Goal: Information Seeking & Learning: Learn about a topic

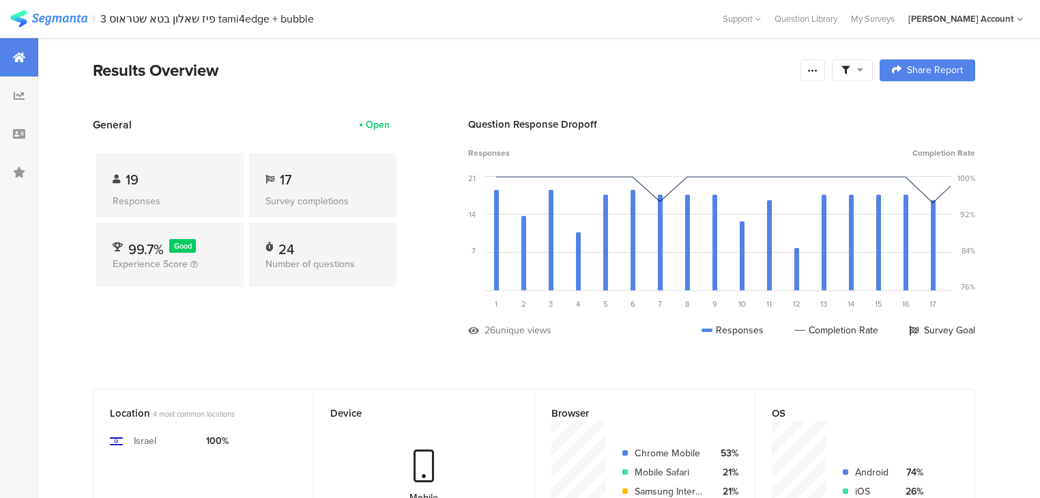
scroll to position [273, 0]
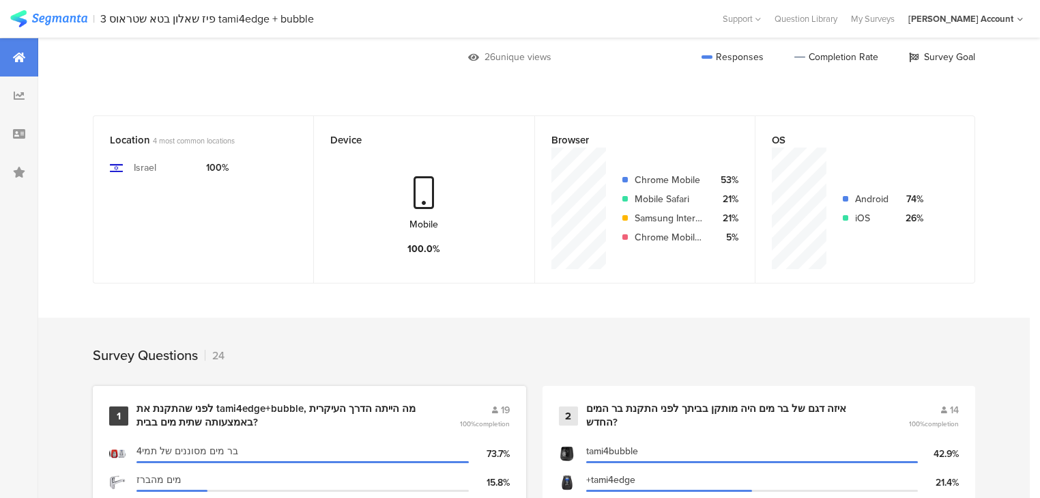
click at [205, 408] on div "לפני שהתקנת את tami4edge+bubble, מה הייתה הדרך העיקרית באמצעותה שתית מים בבית?" at bounding box center [282, 415] width 290 height 27
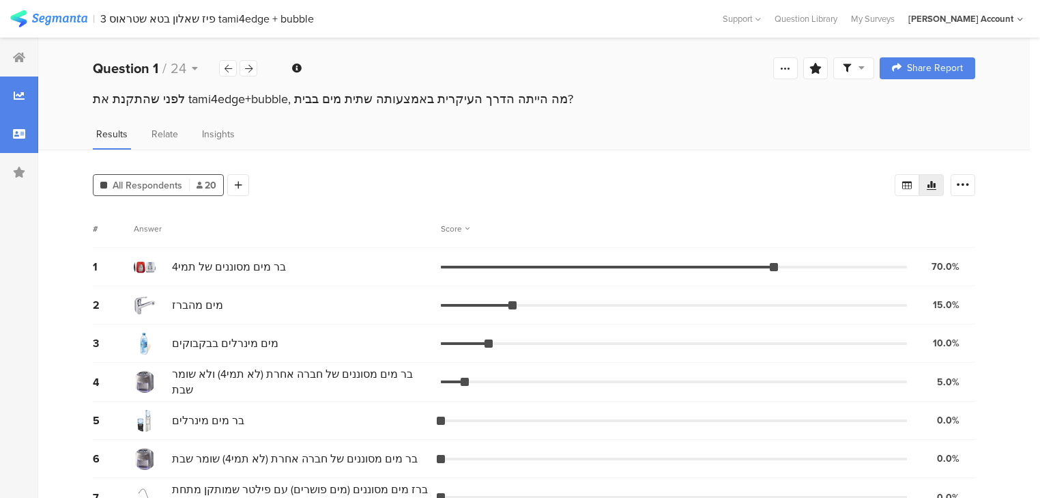
click at [21, 141] on div at bounding box center [19, 134] width 38 height 38
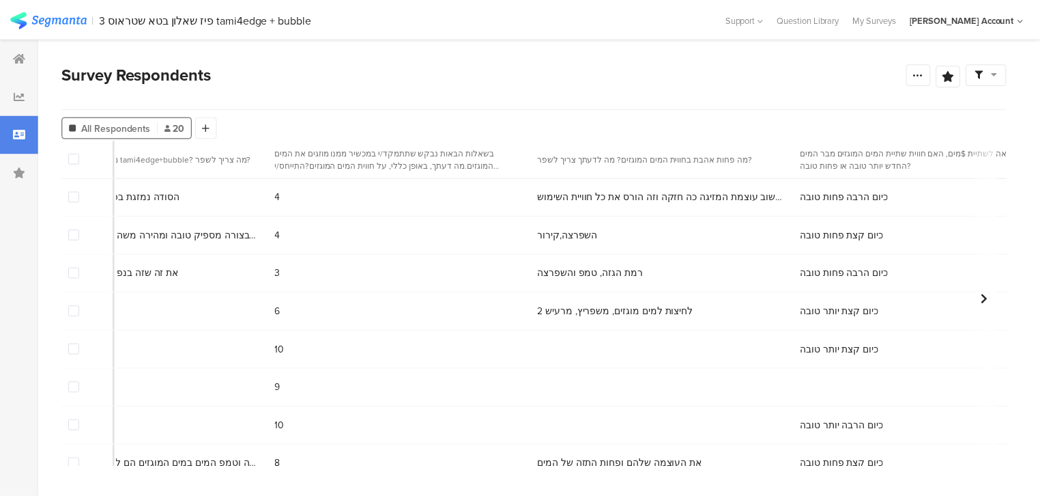
scroll to position [0, 2561]
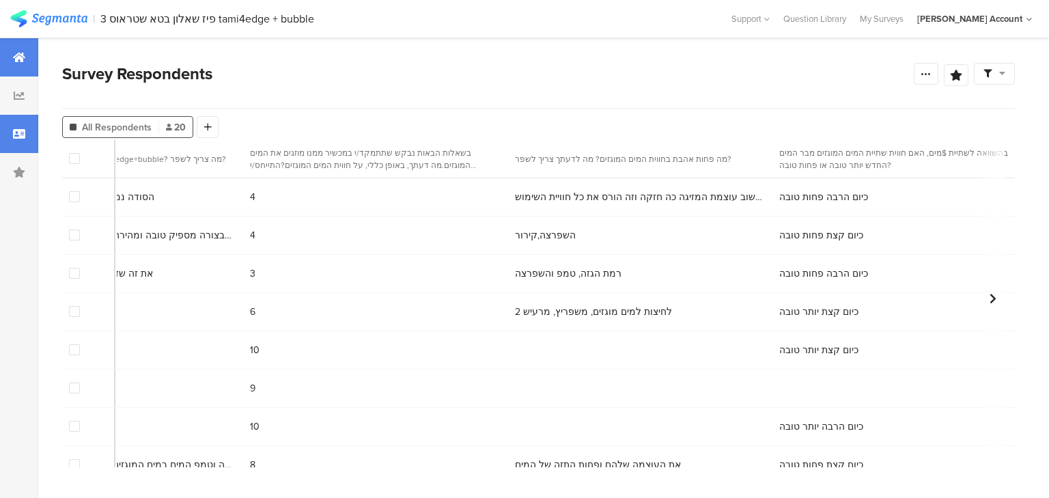
click at [16, 66] on div at bounding box center [19, 57] width 38 height 38
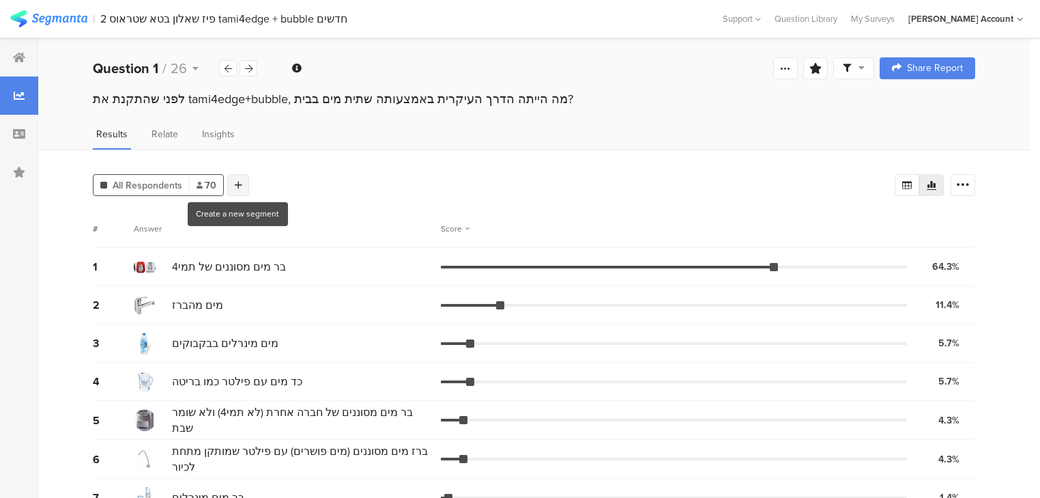
click at [236, 180] on icon at bounding box center [239, 185] width 8 height 10
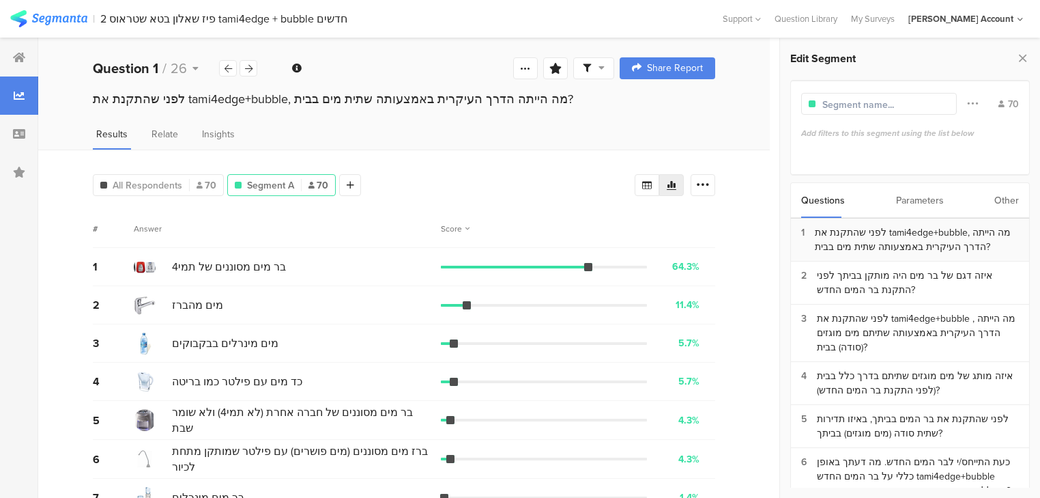
click at [877, 245] on div "לפני שהתקנת את tami4edge+bubble, מה הייתה הדרך העיקרית באמצעותה שתית מים בבית?" at bounding box center [917, 239] width 204 height 29
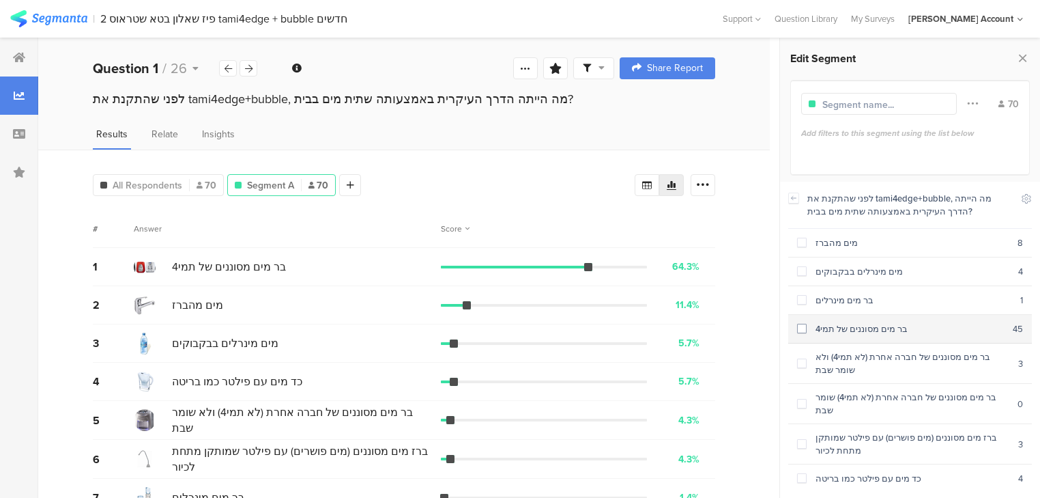
click at [873, 327] on div "בר מים מסוננים של תמי4" at bounding box center [910, 328] width 206 height 13
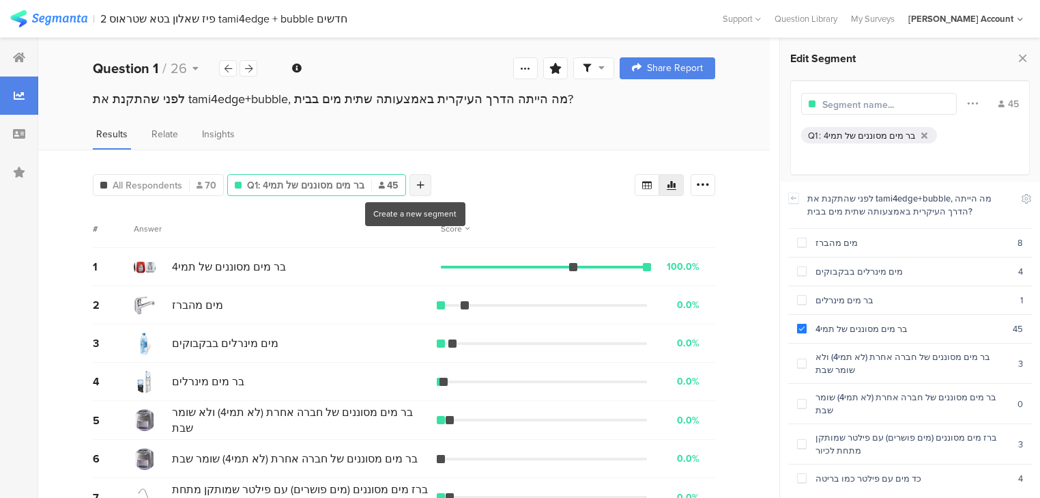
click at [417, 184] on icon at bounding box center [421, 185] width 8 height 10
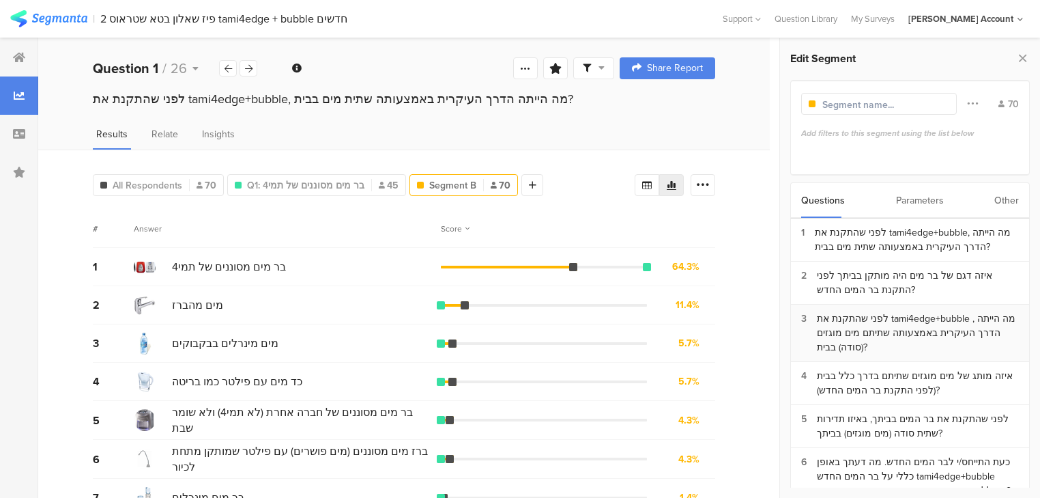
click at [846, 325] on div "לפני שהתקנת את tami4edge+bubble , מה הייתה הדרך העיקרית באמצעותה שתיתם מים מוגז…" at bounding box center [918, 332] width 202 height 43
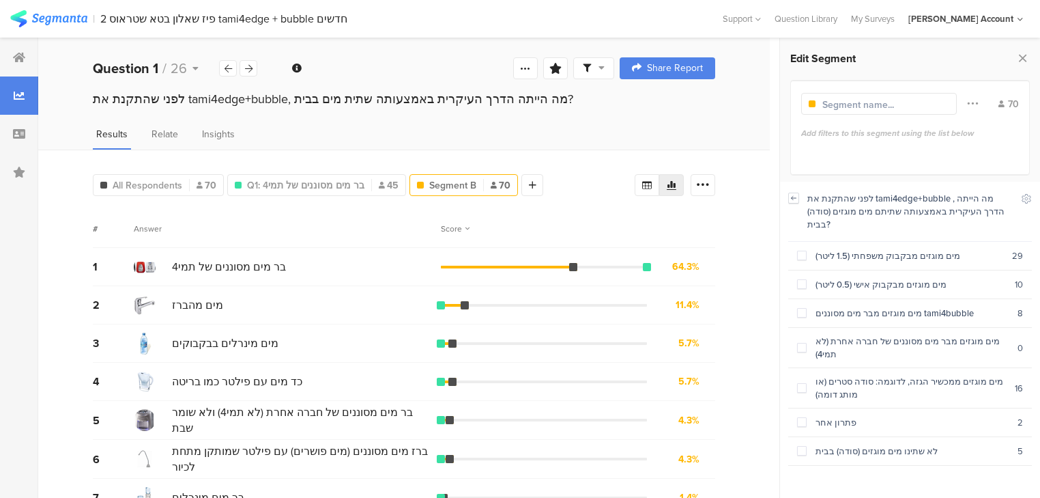
click at [793, 203] on icon at bounding box center [794, 198] width 10 height 11
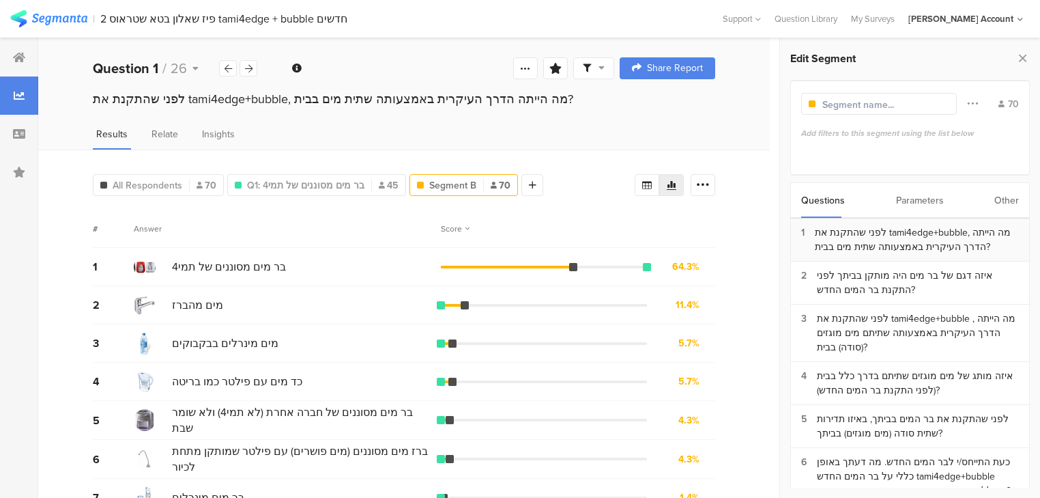
click at [844, 255] on section "1 לפני שהתקנת את tami4edge+bubble, מה הייתה הדרך העיקרית באמצעותה שתית מים בבית?" at bounding box center [910, 239] width 238 height 43
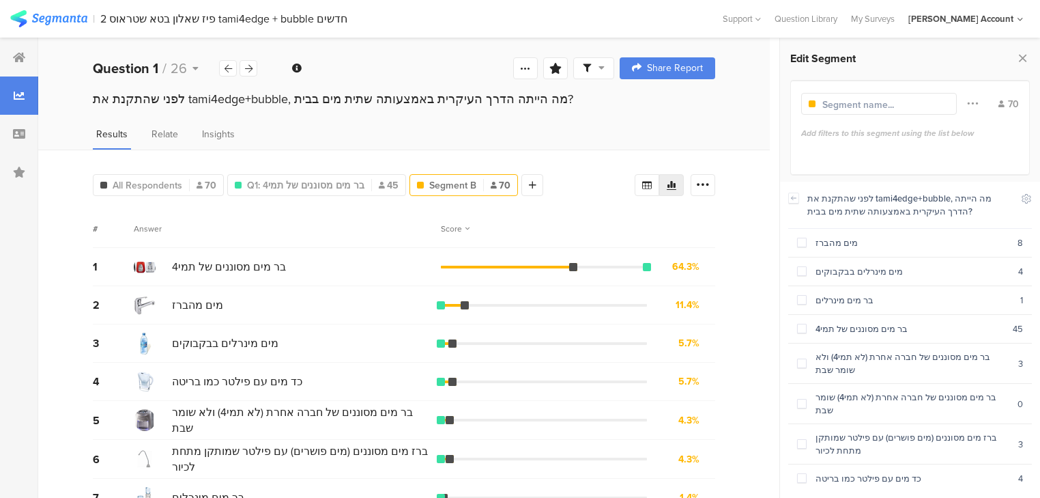
click at [834, 237] on div "מים מהברז" at bounding box center [912, 242] width 211 height 13
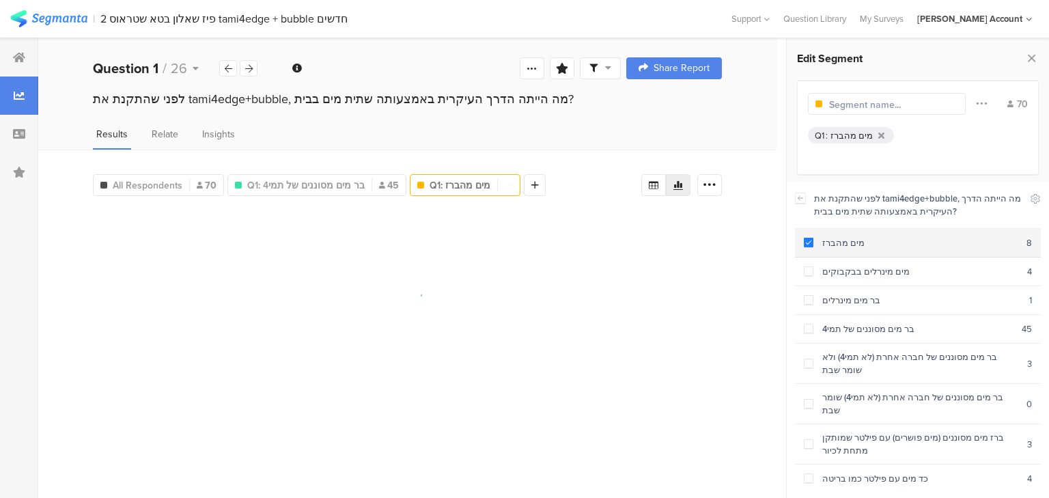
click at [828, 243] on div "מים מהברז" at bounding box center [919, 242] width 213 height 13
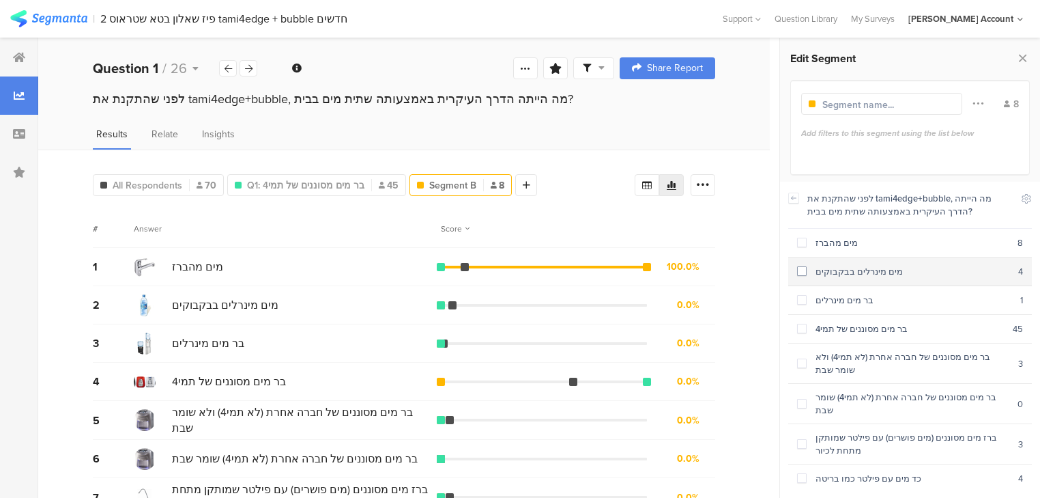
click at [828, 270] on div "מים מינרלים בבקבוקים" at bounding box center [913, 271] width 212 height 13
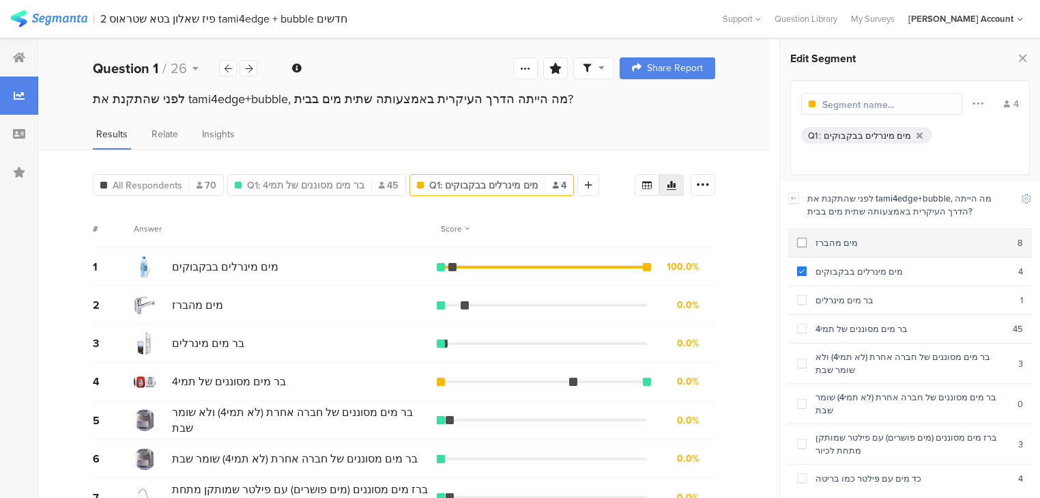
click at [825, 246] on div "מים מהברז" at bounding box center [912, 242] width 211 height 13
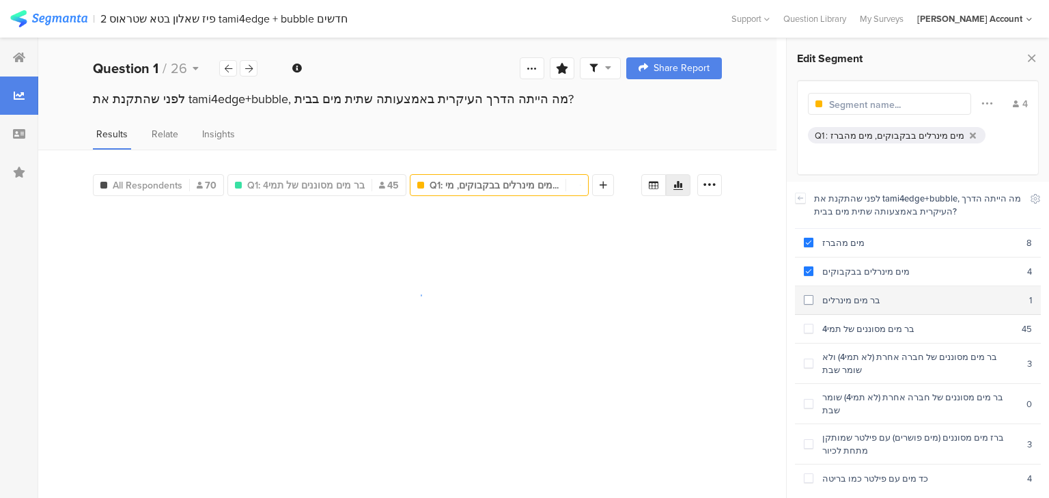
click at [841, 303] on div "בר מים מינרלים" at bounding box center [921, 300] width 216 height 13
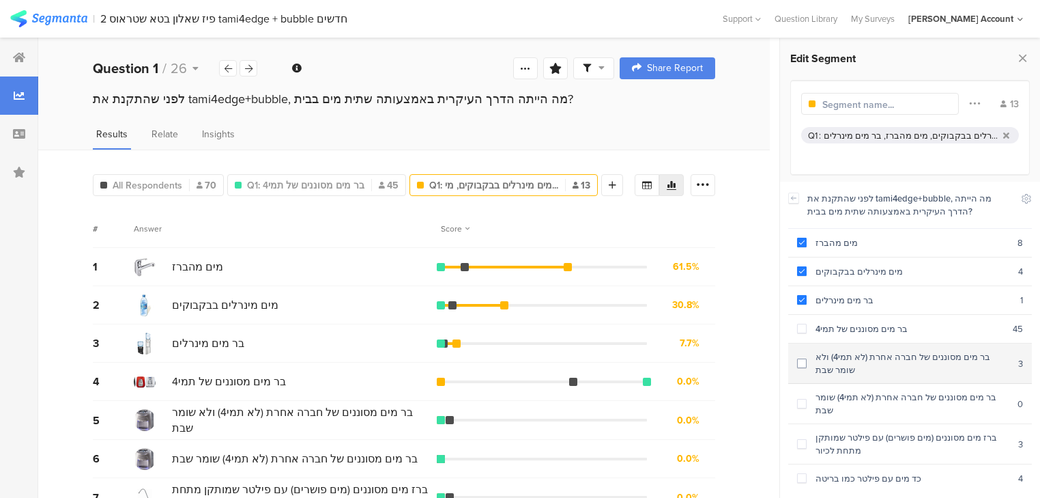
click at [854, 357] on div "בר מים מסוננים של חברה אחרת (לא תמי4) ולא שומר שבת" at bounding box center [913, 363] width 212 height 26
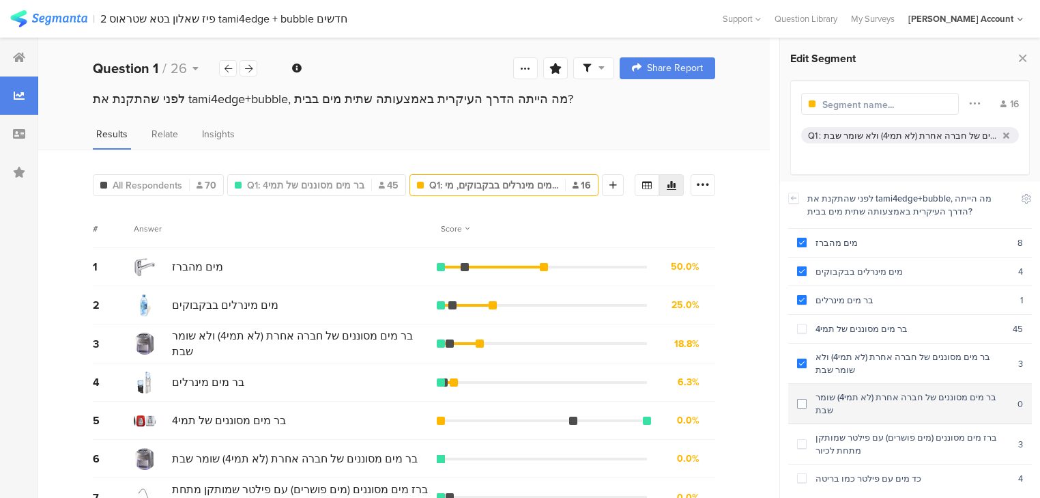
click at [858, 391] on div "בר מים מסוננים של חברה אחרת (לא תמי4) שומר שבת" at bounding box center [912, 403] width 211 height 26
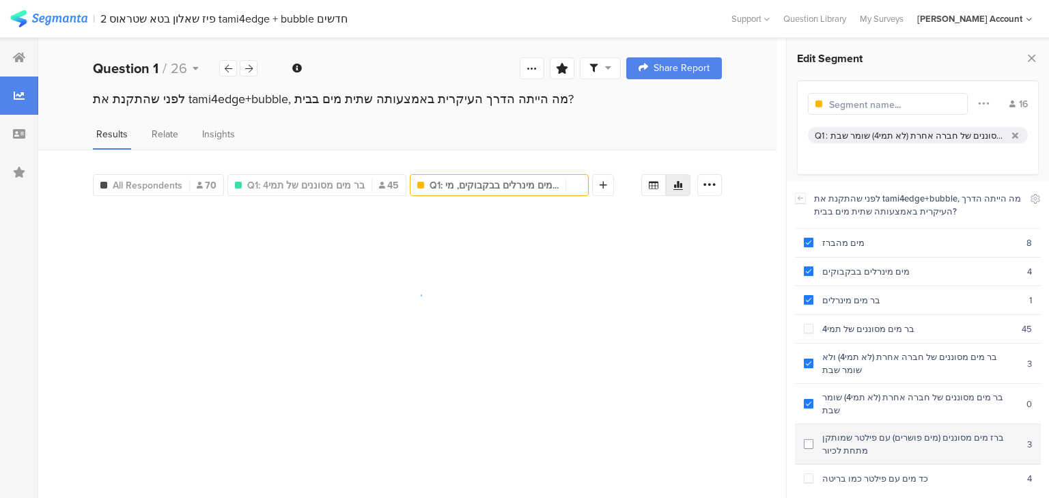
click at [874, 431] on div "ברז מים מסוננים (מים פושרים) עם פילטר שמותקן מתחת לכיור" at bounding box center [920, 444] width 214 height 26
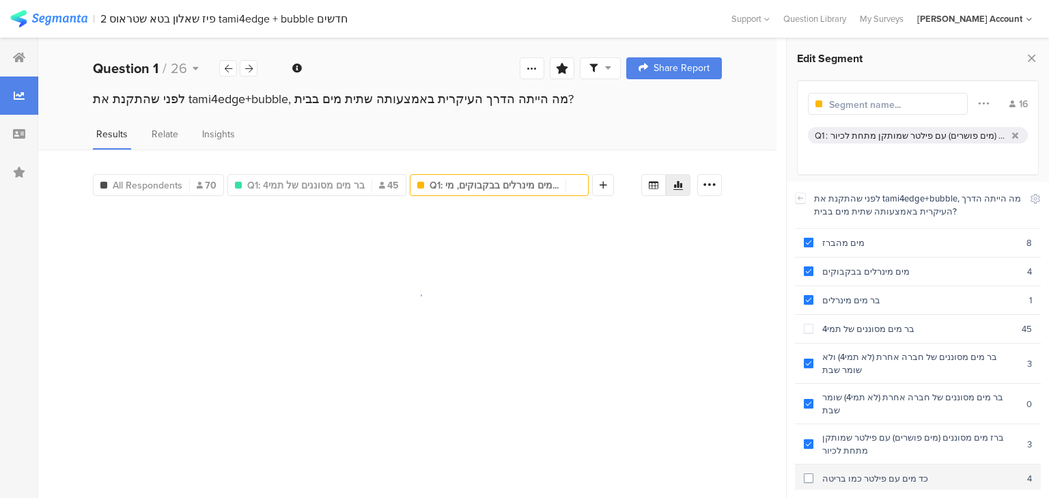
click at [876, 472] on div "כד מים עם פילטר כמו בריטה" at bounding box center [920, 478] width 214 height 13
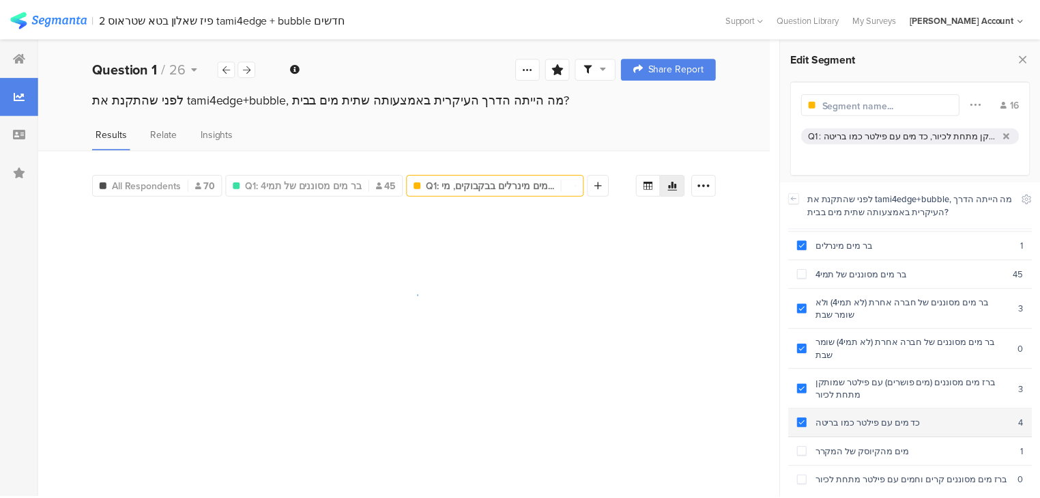
scroll to position [98, 0]
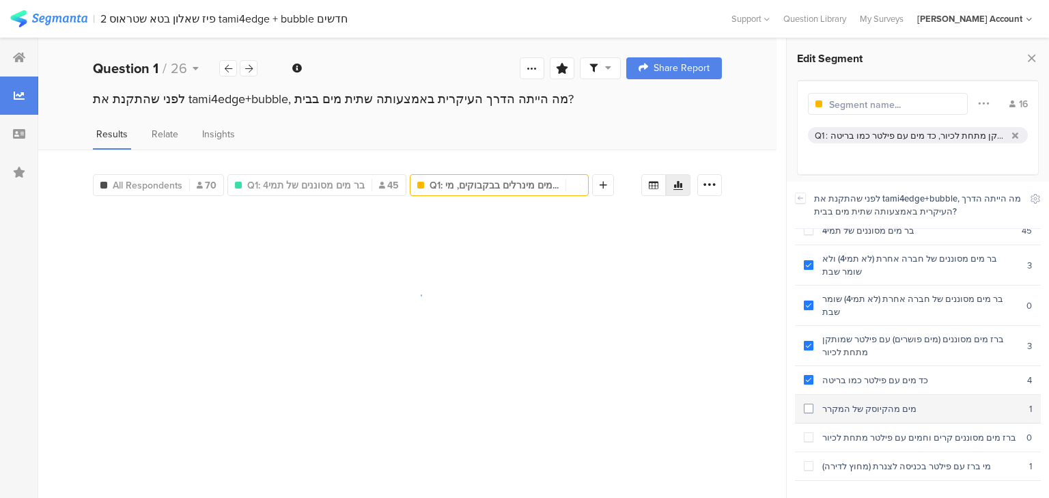
click at [852, 402] on div "מים מהקיוסק של המקרר" at bounding box center [921, 408] width 216 height 13
click at [877, 431] on div "ברז מים מסוננים קרים וחמים עם פילטר מתחת לכיור" at bounding box center [919, 437] width 213 height 13
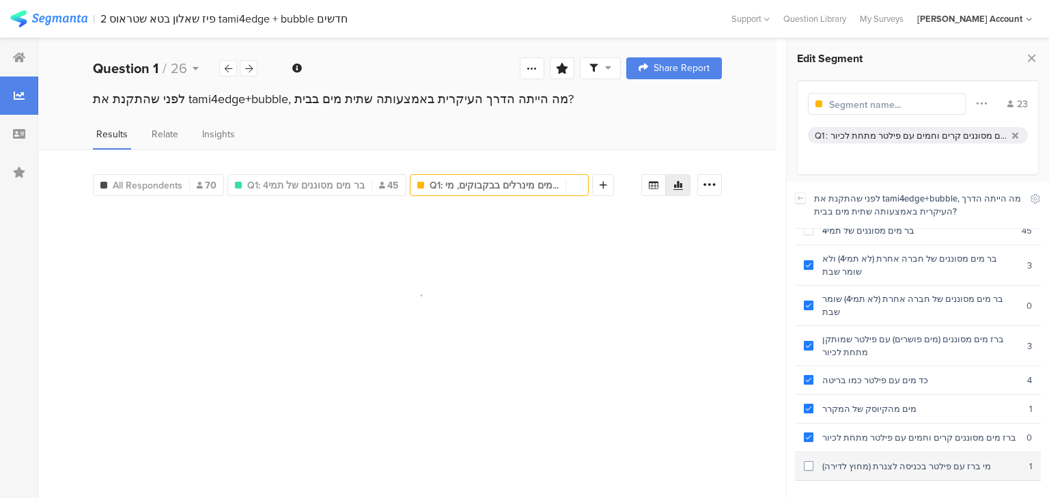
click at [887, 459] on div "מי ברז עם פילטר בכניסה לצנרת (מחוץ לדירה)" at bounding box center [921, 465] width 216 height 13
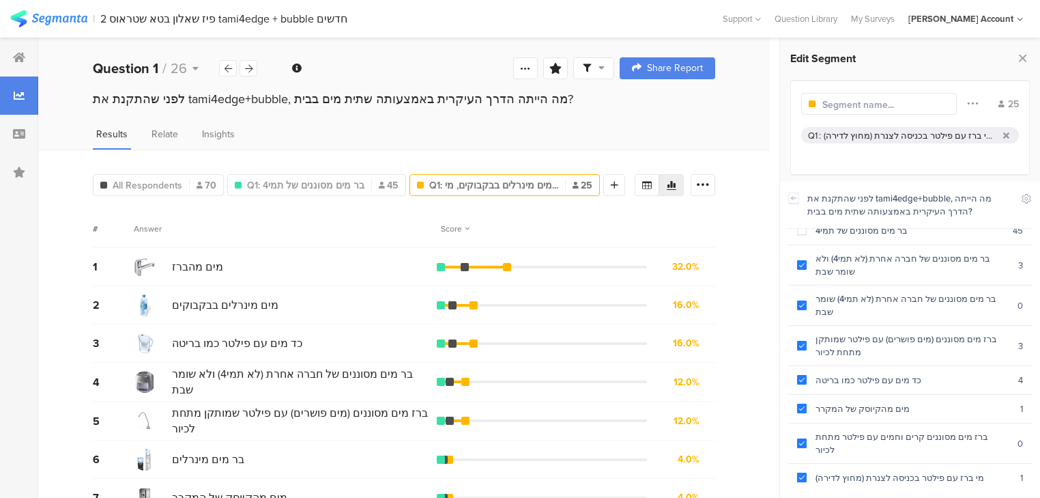
click at [871, 497] on div "דרך אחרת" at bounding box center [912, 506] width 211 height 13
click at [312, 185] on span "Q1: בר מים מסוננים של תמי4" at bounding box center [305, 185] width 117 height 14
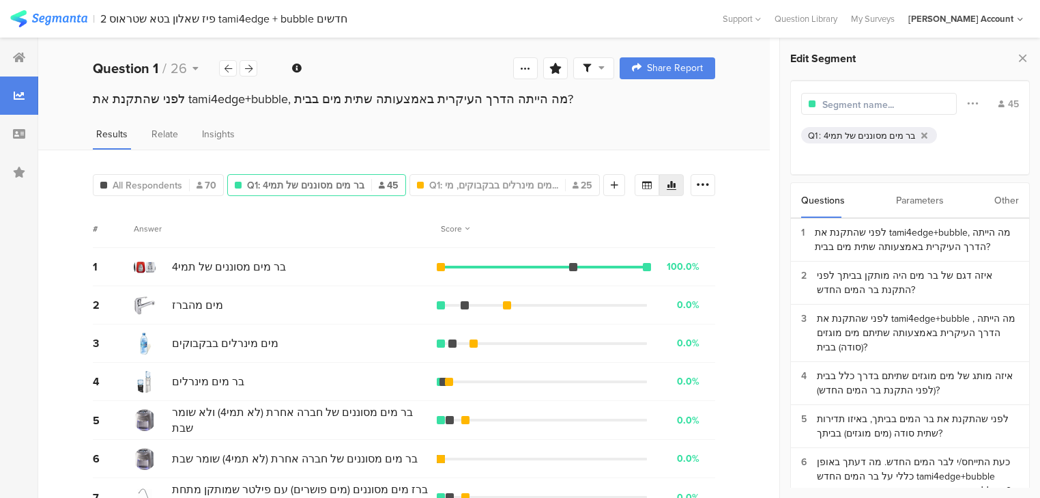
click at [862, 102] on input "text" at bounding box center [882, 105] width 119 height 14
type input "תמי4 N=45"
click at [425, 183] on span "Q1: מים מינרלים בבקבוקים, מי..." at bounding box center [422, 185] width 129 height 14
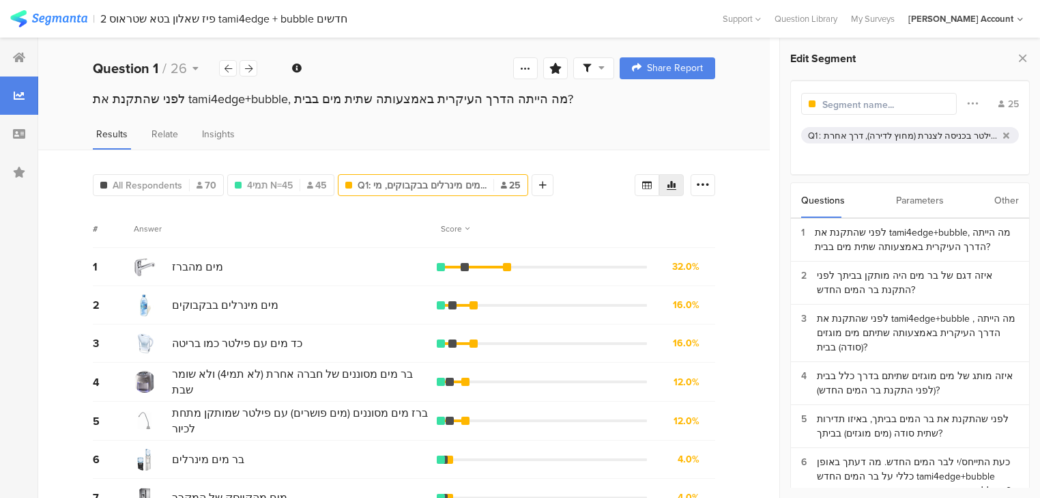
click at [844, 100] on input "text" at bounding box center [882, 105] width 119 height 14
type input "פתרונות מים אחרים N=25"
click at [515, 180] on icon at bounding box center [519, 185] width 8 height 10
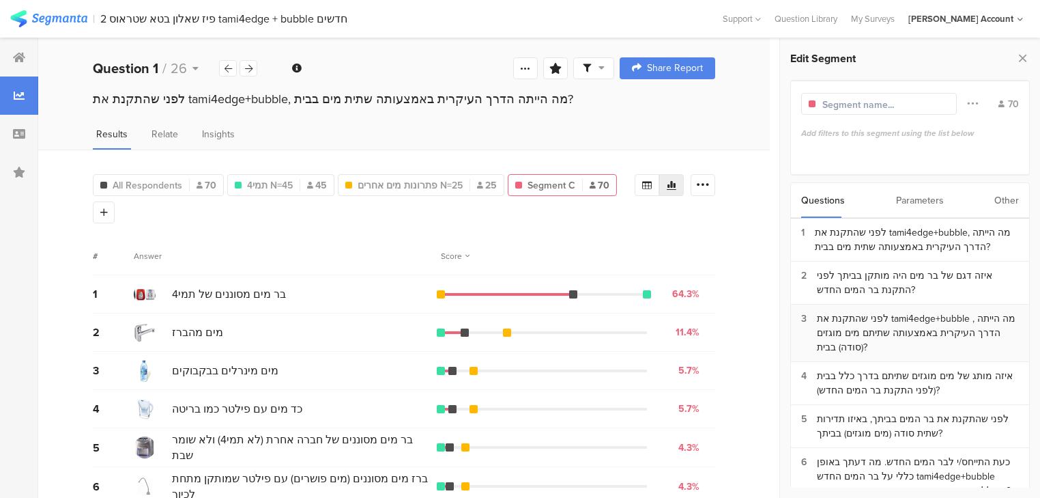
click at [871, 323] on div "לפני שהתקנת את tami4edge+bubble , מה הייתה הדרך העיקרית באמצעותה שתיתם מים מוגז…" at bounding box center [918, 332] width 202 height 43
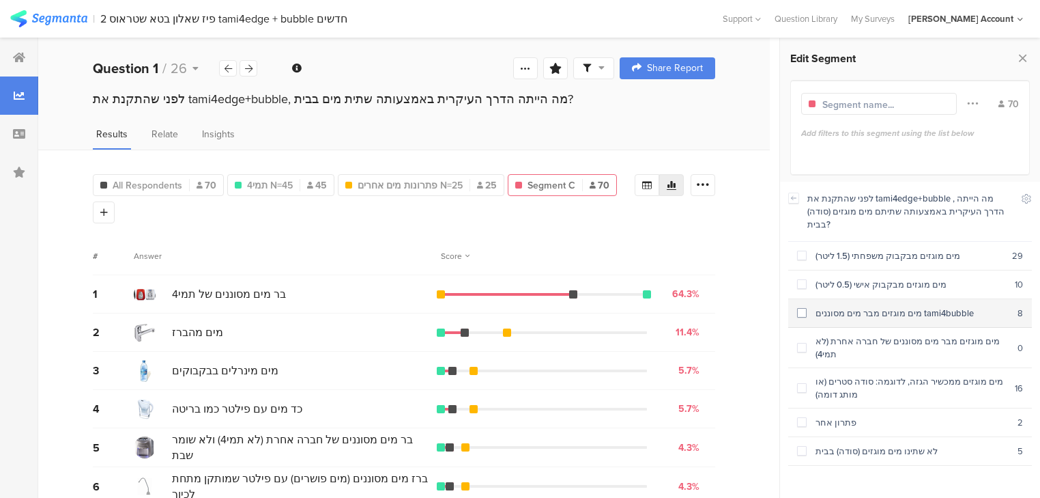
click at [869, 307] on div "מים מוגזים מבר מים מסוננים tami4bubble" at bounding box center [912, 313] width 211 height 13
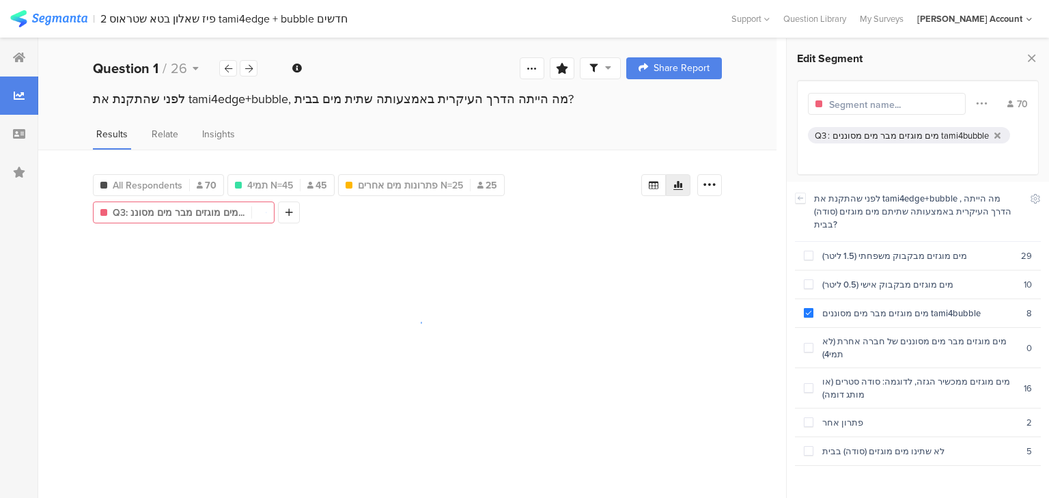
click at [849, 104] on input "text" at bounding box center [888, 105] width 119 height 14
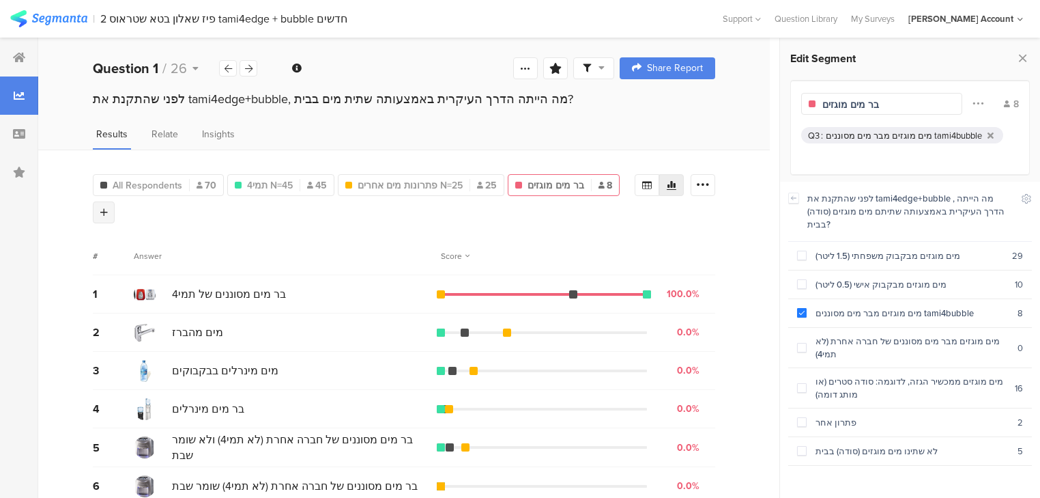
type input "בר מים מוגזים"
click at [108, 208] on icon at bounding box center [104, 213] width 8 height 10
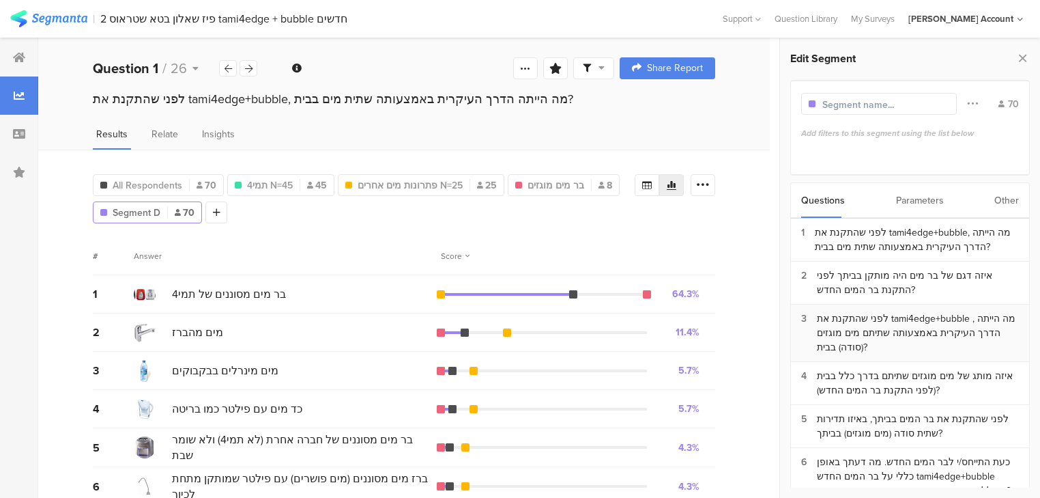
click at [943, 341] on div "לפני שהתקנת את tami4edge+bubble , מה הייתה הדרך העיקרית באמצעותה שתיתם מים מוגז…" at bounding box center [918, 332] width 202 height 43
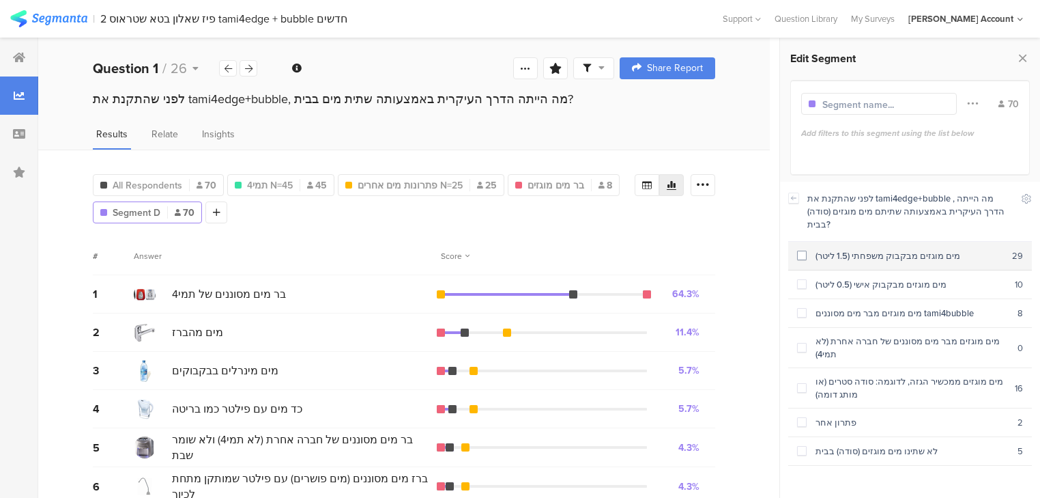
click at [887, 249] on div "מים מוגזים מבקבוק משפחתי (1.5 ליטר)" at bounding box center [909, 255] width 205 height 13
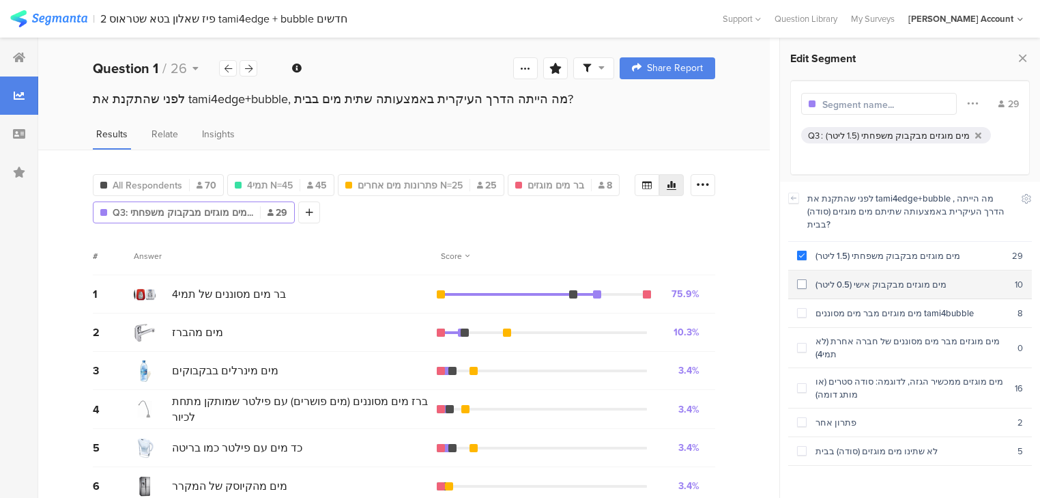
click at [894, 278] on div "מים מוגזים מבקבוק אישי (0.5 ליטר)" at bounding box center [911, 284] width 208 height 13
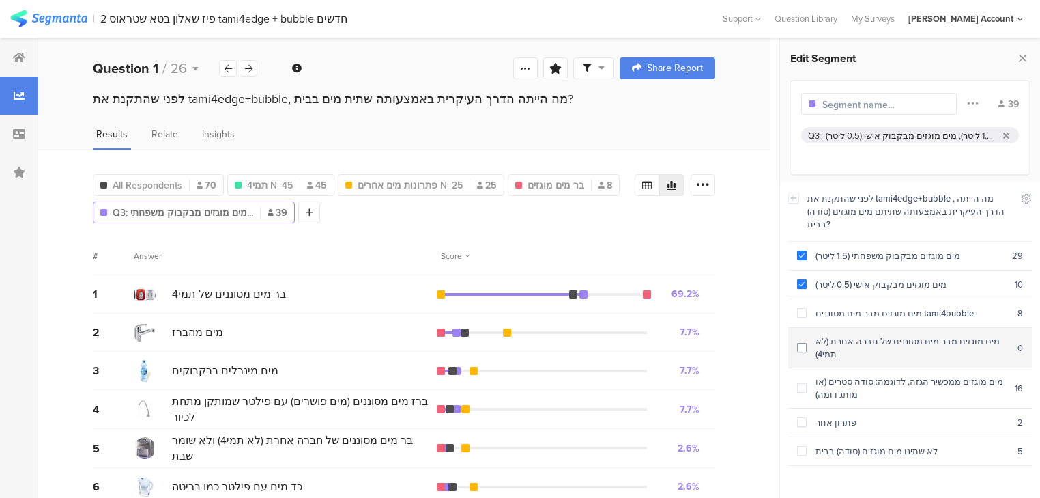
click at [930, 335] on div "מים מוגזים מבר מים מסוננים של חברה אחרת (לא תמי4)" at bounding box center [912, 348] width 211 height 26
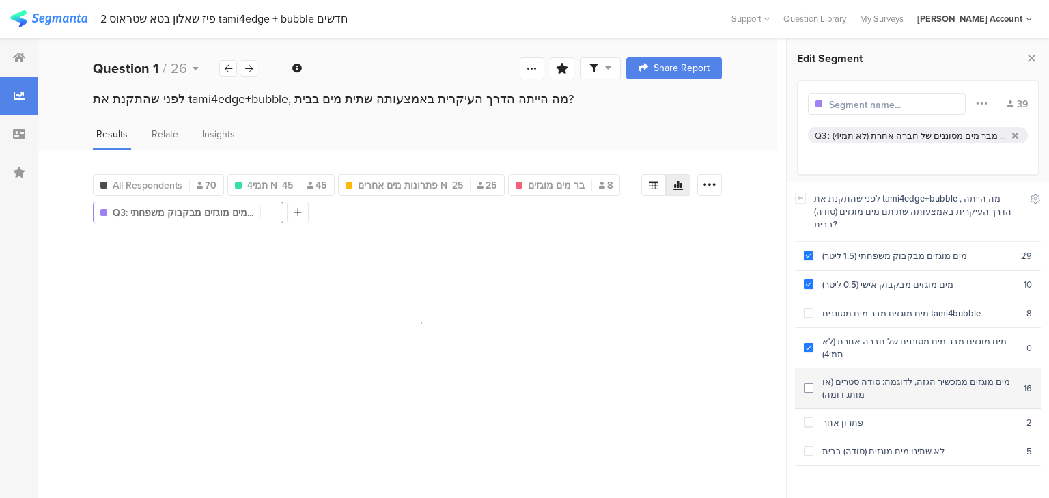
click at [933, 375] on div "מים מוגזים ממכשיר הגזה, לדוגמה: סודה סטרים (או מותג דומה)" at bounding box center [918, 388] width 210 height 26
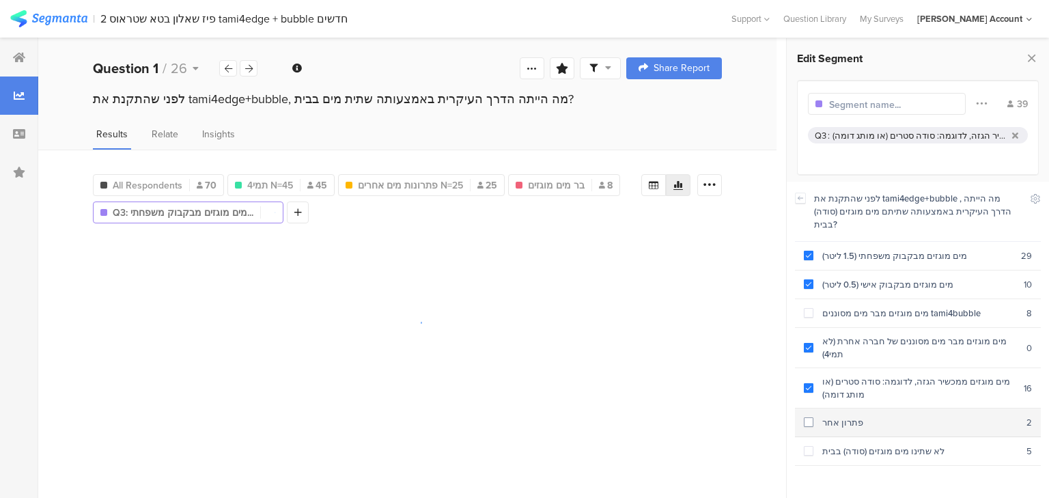
click at [926, 408] on section "פתרון אחר 2" at bounding box center [918, 422] width 246 height 29
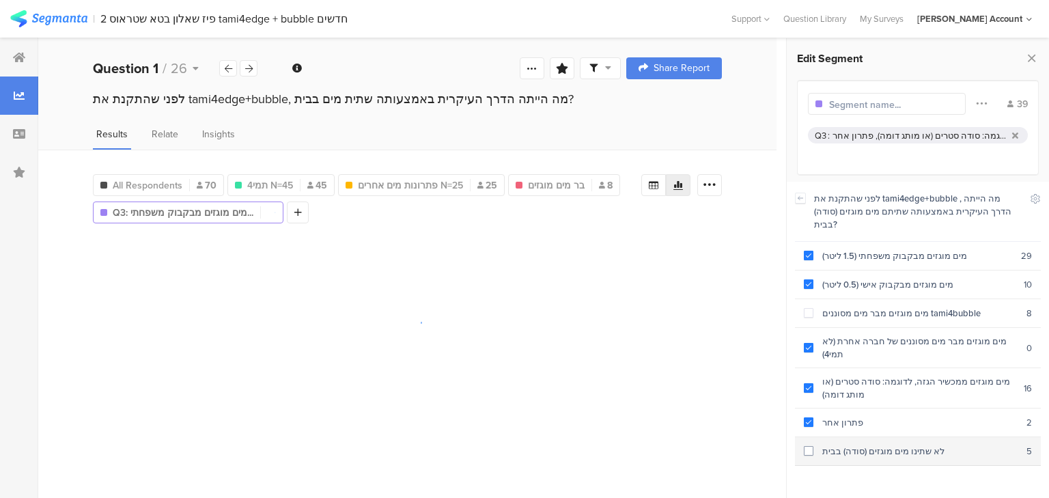
click at [935, 444] on div "לא שתינו מים מוגזים (סודה) בבית" at bounding box center [919, 450] width 213 height 13
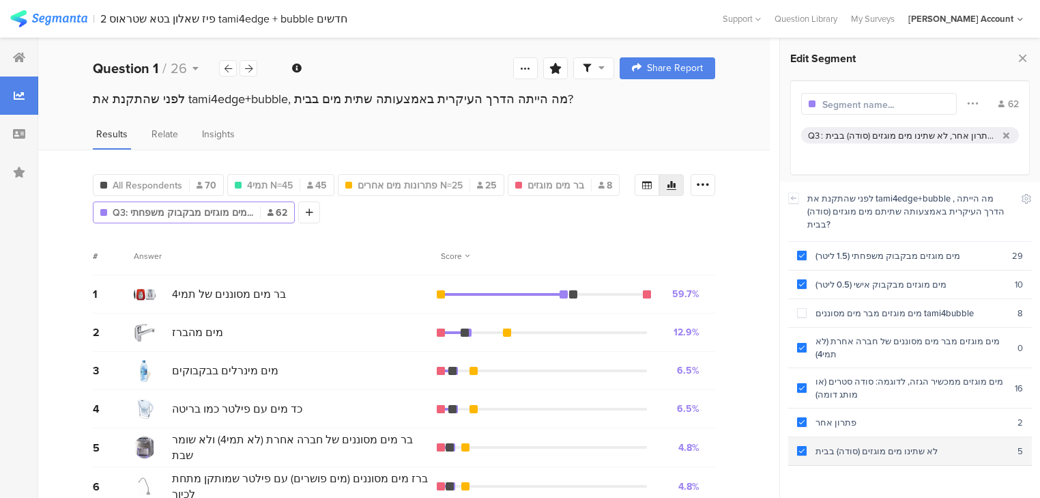
click at [932, 444] on div "לא שתינו מים מוגזים (סודה) בבית" at bounding box center [912, 450] width 211 height 13
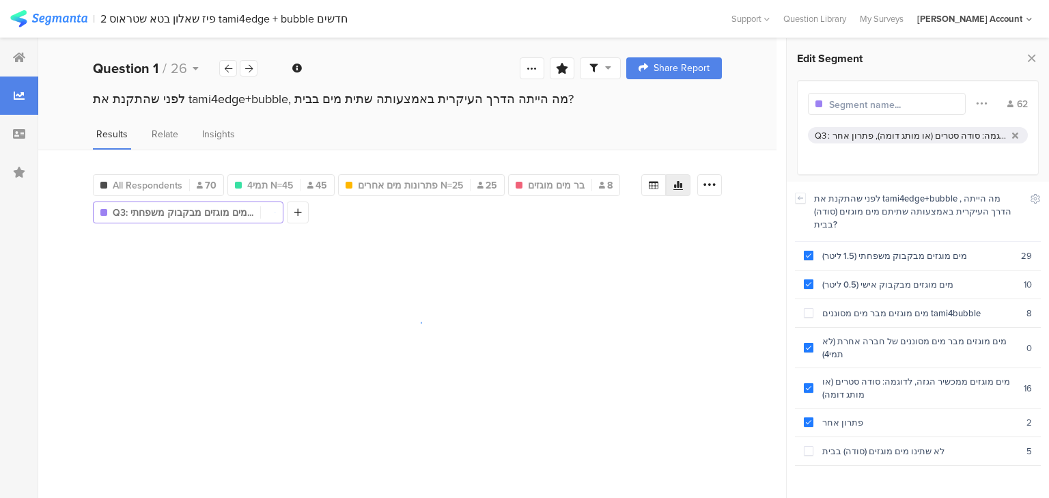
click at [865, 96] on div at bounding box center [888, 104] width 119 height 16
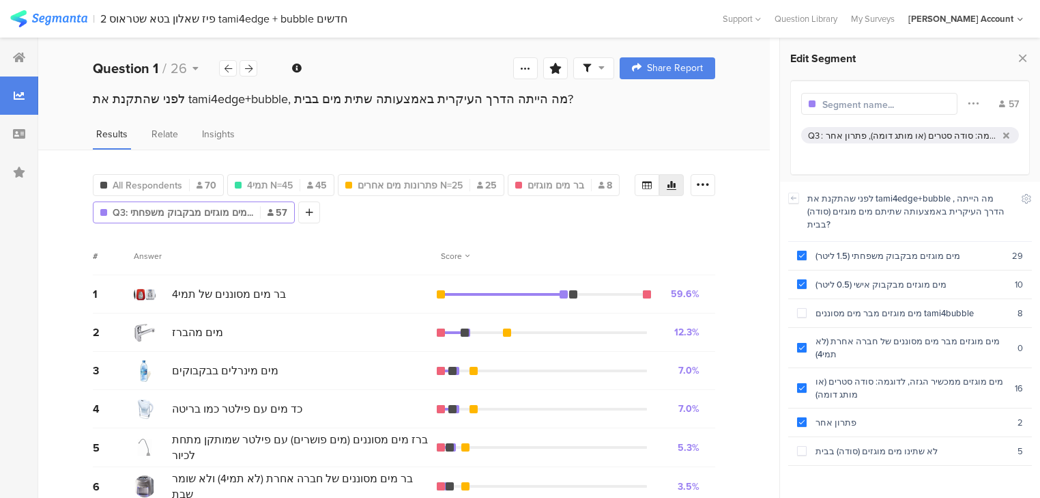
click at [864, 103] on input "text" at bounding box center [882, 105] width 119 height 14
type input "פתרונות מוגזים אחרים"
click at [255, 212] on icon at bounding box center [259, 213] width 8 height 10
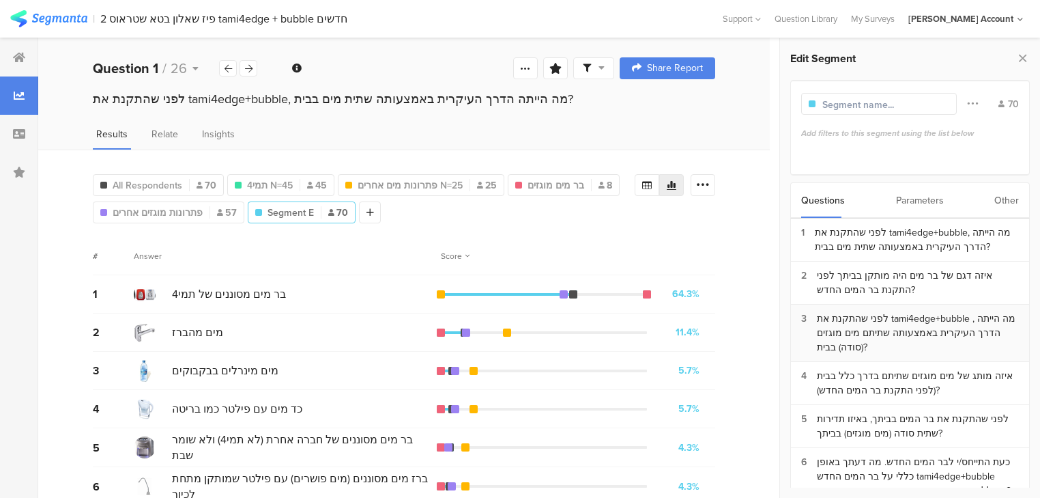
click at [882, 331] on div "לפני שהתקנת את tami4edge+bubble , מה הייתה הדרך העיקרית באמצעותה שתיתם מים מוגז…" at bounding box center [918, 332] width 202 height 43
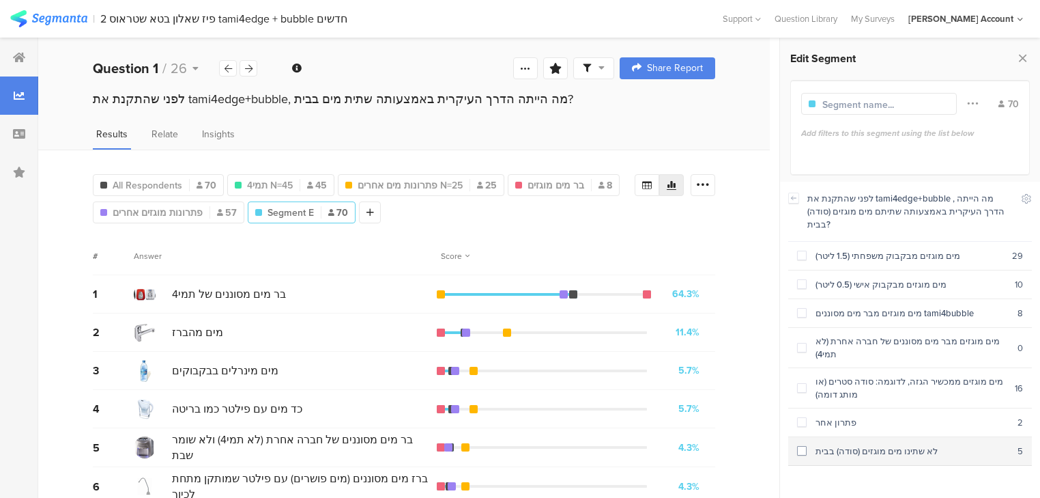
click at [871, 444] on div "לא שתינו מים מוגזים (סודה) בבית" at bounding box center [912, 450] width 211 height 13
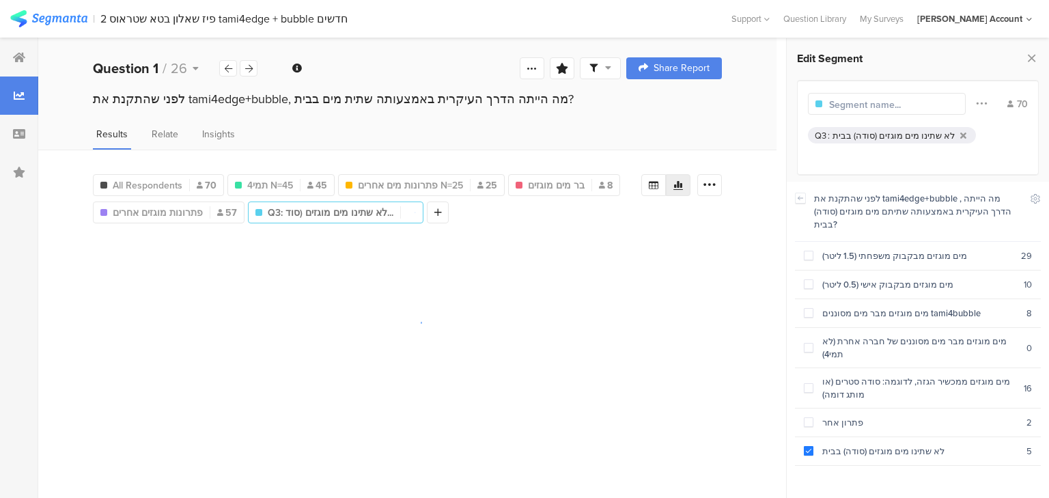
click at [894, 102] on input "text" at bounding box center [888, 105] width 119 height 14
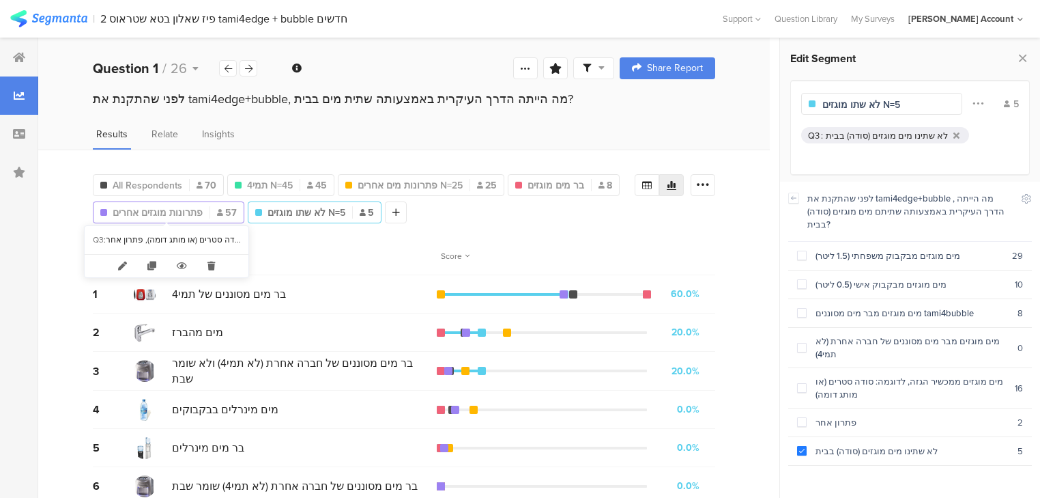
click at [165, 211] on span "פתרונות מוגזים אחרים" at bounding box center [158, 212] width 90 height 14
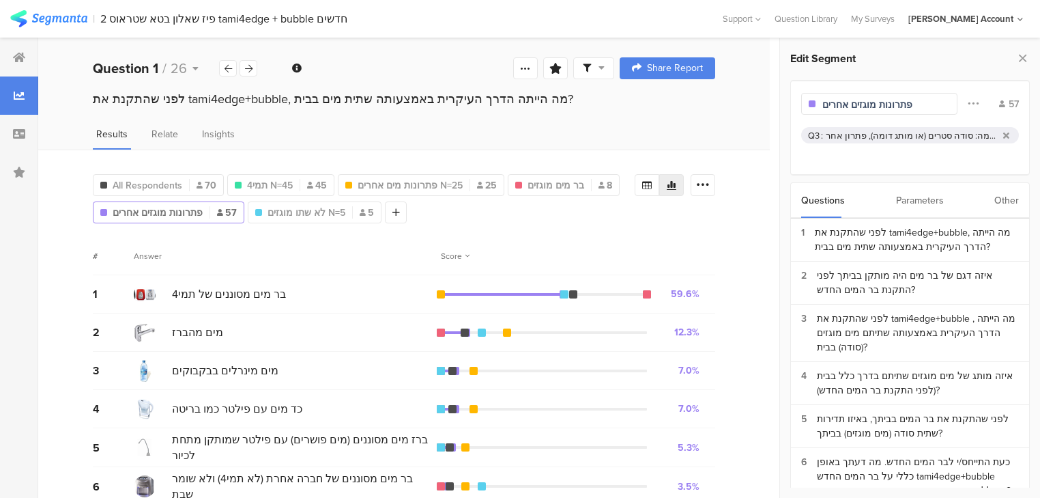
click at [922, 99] on input "פתרונות מוגזים אחרים" at bounding box center [882, 105] width 119 height 14
click at [544, 180] on span "בר מים מוגזים" at bounding box center [556, 185] width 57 height 14
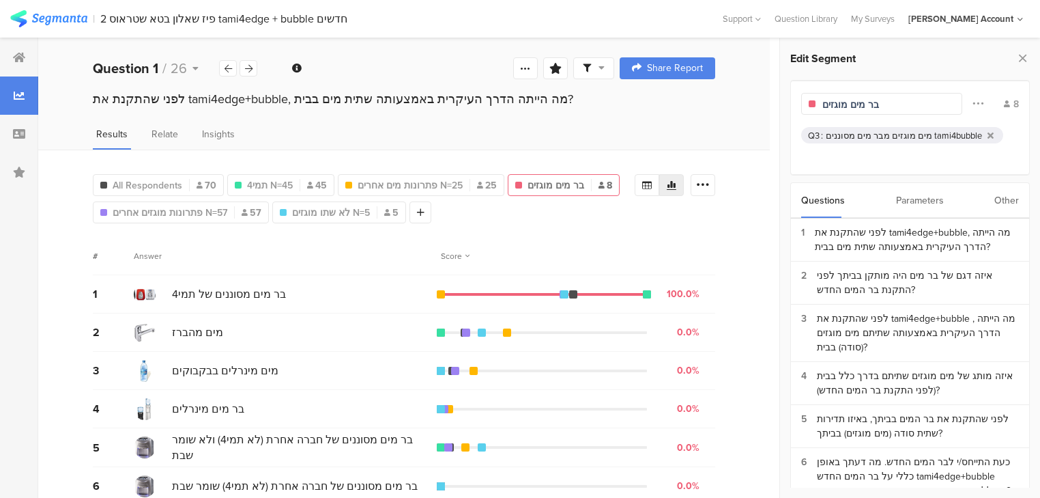
click at [851, 99] on input "בר מים מוגזים" at bounding box center [882, 105] width 119 height 14
type input "בר מים מוגזים N=8"
click at [545, 210] on div at bounding box center [556, 212] width 22 height 22
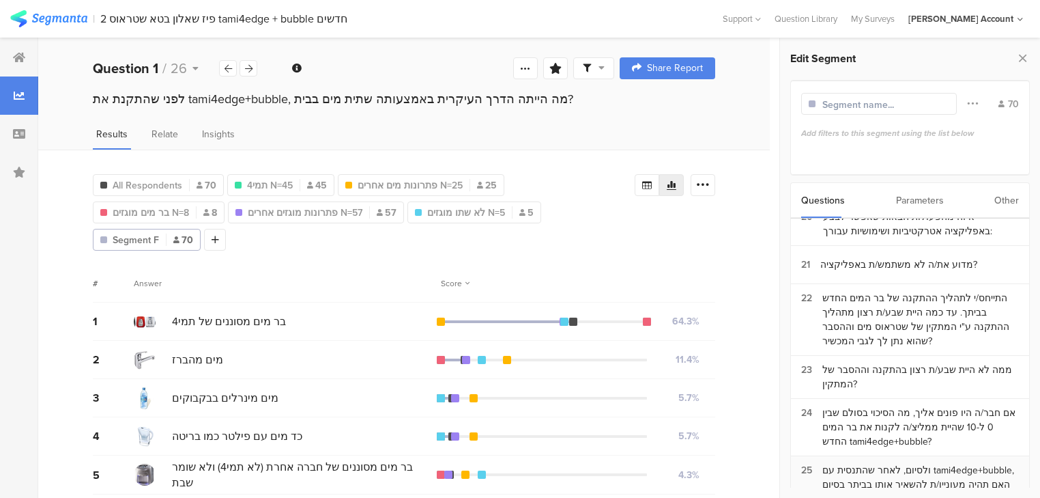
scroll to position [982, 0]
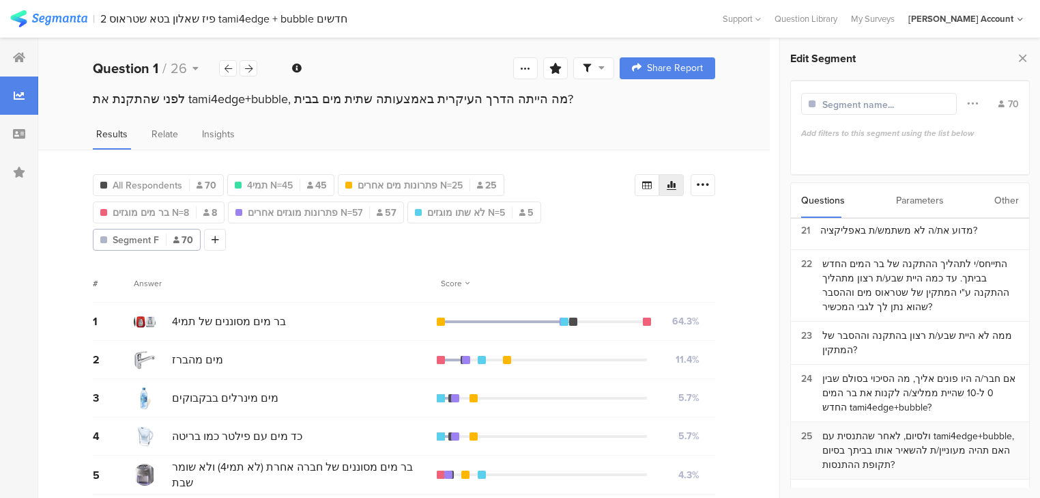
click at [853, 429] on div "ולסיום, לאחר שהתנסית עם tami4edge+bubble, האם תהיה מעוניין/ת להשאיר אותו בביתך …" at bounding box center [921, 450] width 197 height 43
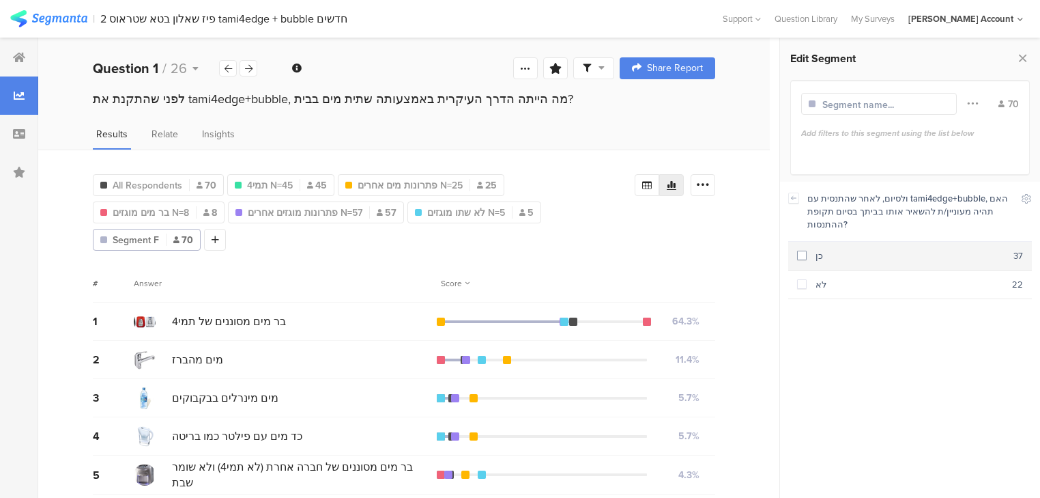
click at [825, 254] on div "כן" at bounding box center [910, 255] width 207 height 13
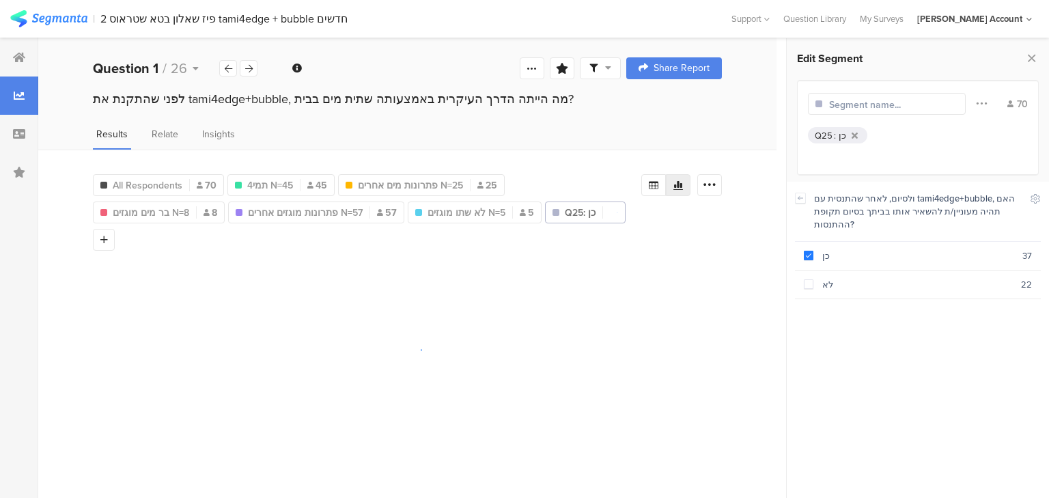
click at [838, 101] on input "text" at bounding box center [888, 105] width 119 height 14
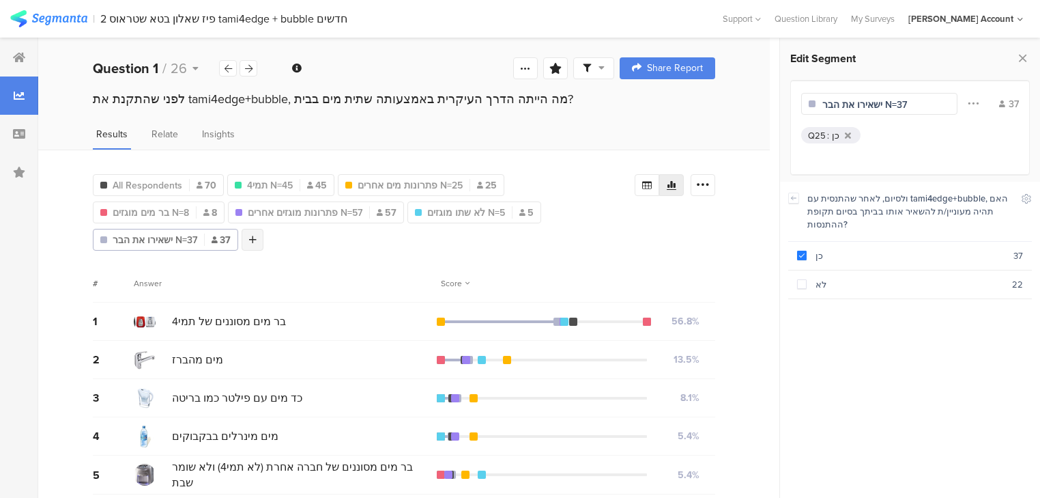
type input "ישאירו את הבר N=37"
click at [257, 235] on icon at bounding box center [253, 240] width 8 height 10
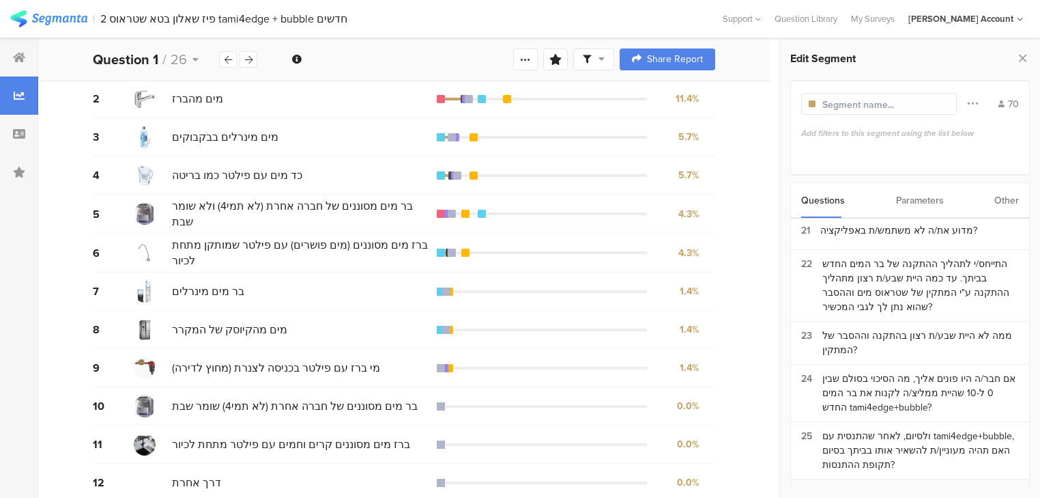
scroll to position [272, 0]
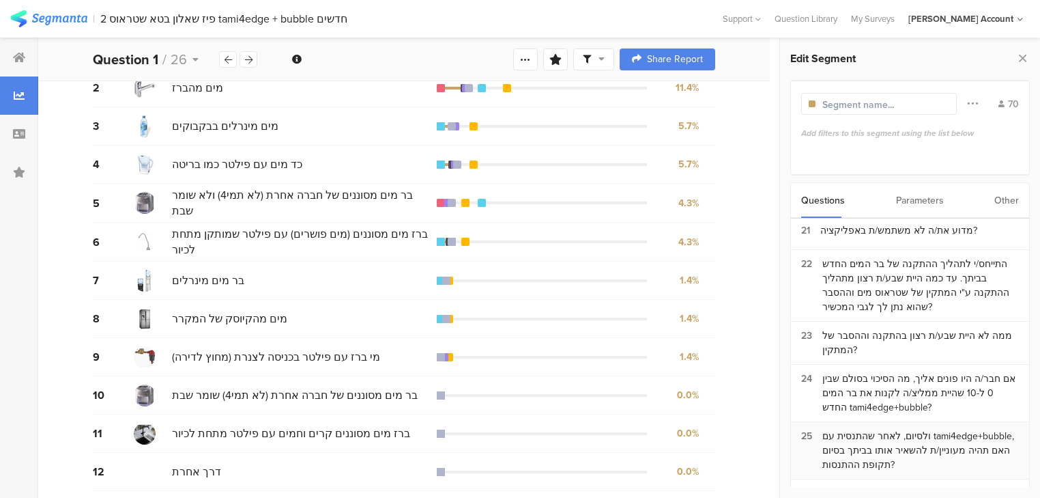
click at [880, 429] on div "ולסיום, לאחר שהתנסית עם tami4edge+bubble, האם תהיה מעוניין/ת להשאיר אותו בביתך …" at bounding box center [921, 450] width 197 height 43
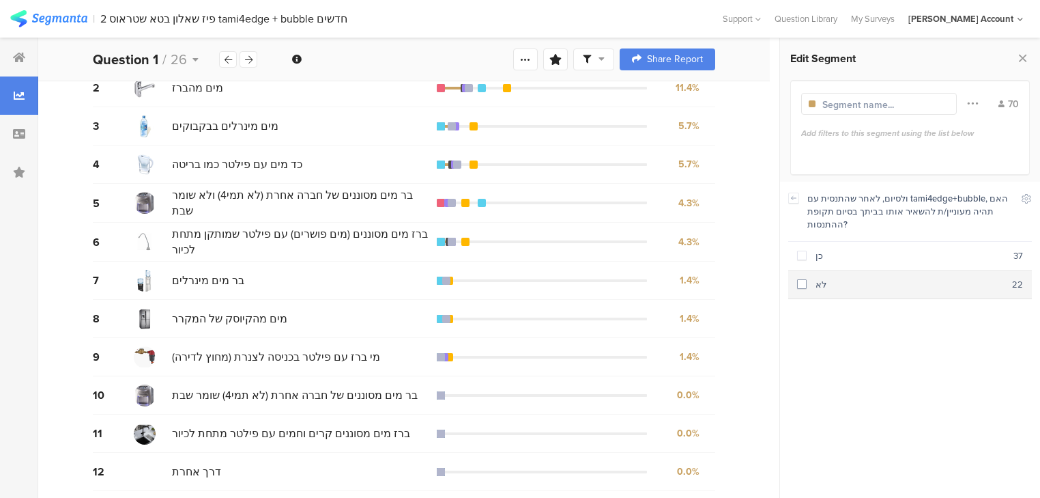
click at [838, 290] on section "לא 22" at bounding box center [910, 284] width 244 height 29
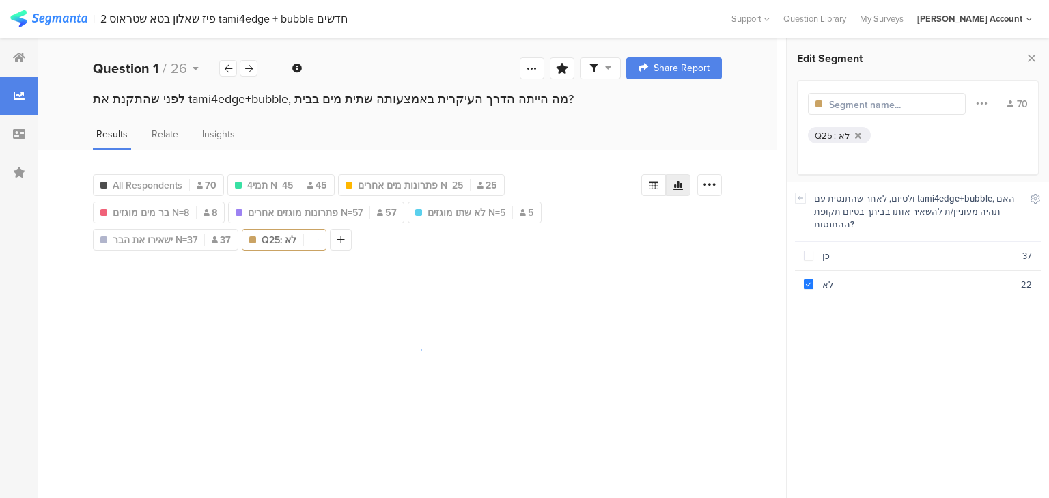
click at [866, 106] on input "text" at bounding box center [888, 105] width 119 height 14
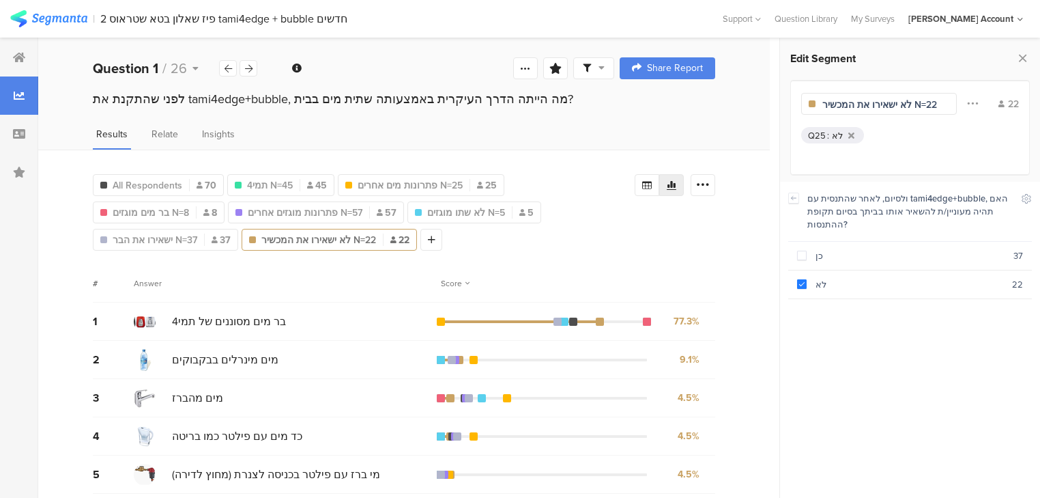
scroll to position [0, 3]
type input "לא ישאירו את המכשיר N=22"
click at [1023, 57] on icon at bounding box center [1023, 57] width 14 height 19
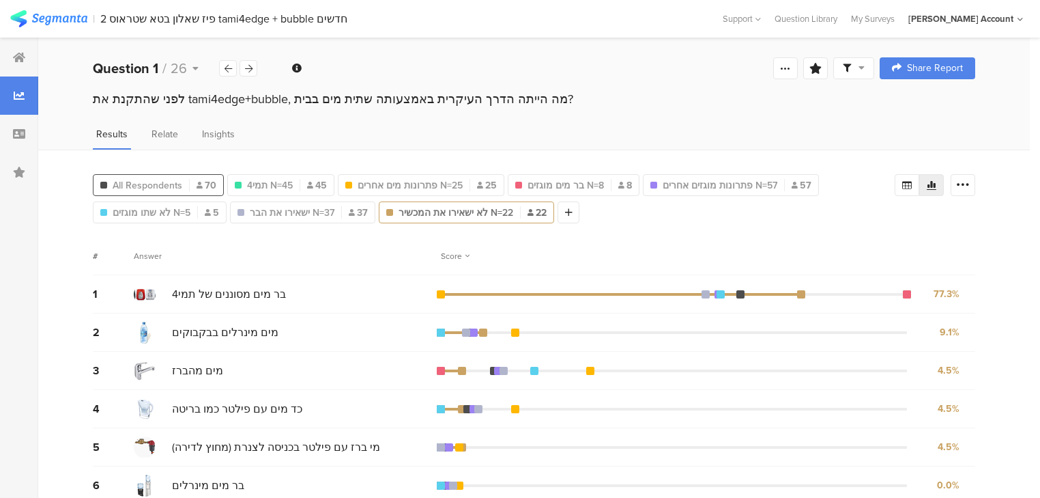
click at [173, 183] on span "All Respondents" at bounding box center [148, 185] width 70 height 14
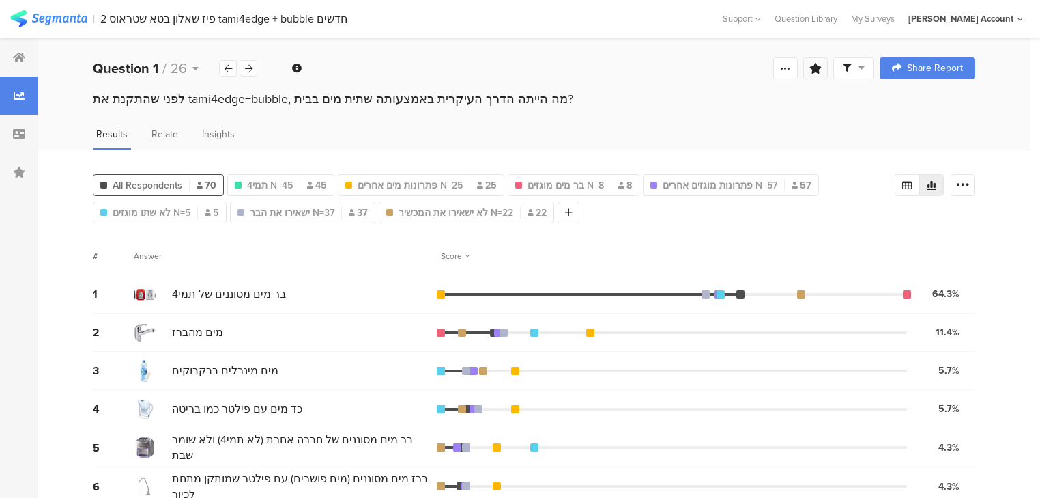
click at [822, 68] on icon at bounding box center [816, 68] width 12 height 11
click at [715, 155] on input "text" at bounding box center [729, 154] width 180 height 22
type input "פילוח"
click at [562, 205] on span "Save" at bounding box center [566, 201] width 25 height 16
click at [913, 180] on icon at bounding box center [907, 185] width 11 height 11
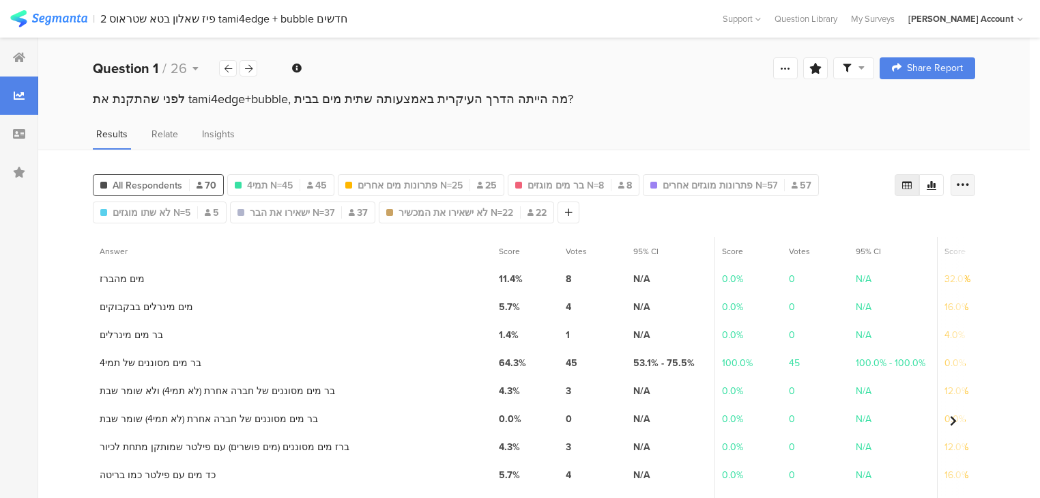
click at [970, 183] on icon at bounding box center [963, 185] width 14 height 14
click at [827, 227] on span "Export as Excel" at bounding box center [839, 223] width 65 height 14
click at [253, 68] on div at bounding box center [249, 68] width 18 height 16
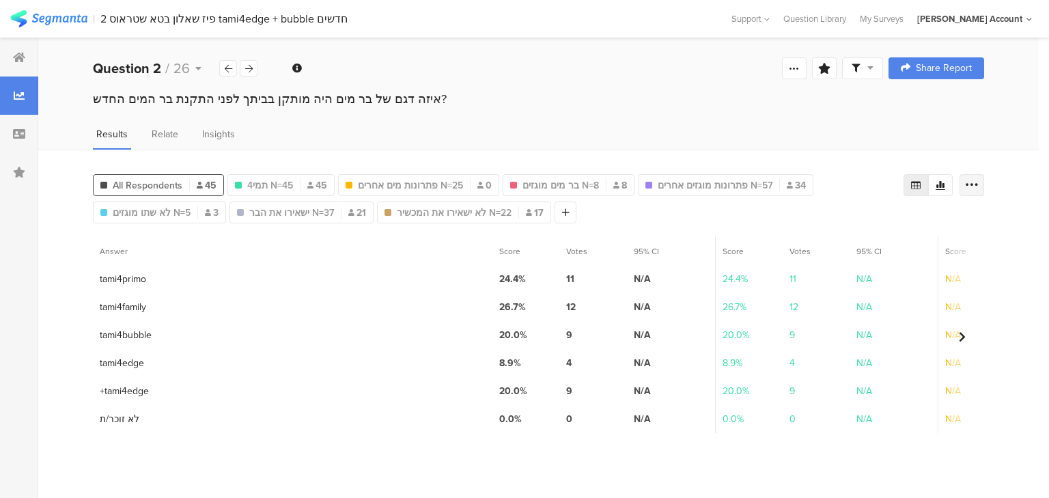
click at [970, 183] on icon at bounding box center [972, 185] width 14 height 14
click at [855, 228] on span "Export as Excel" at bounding box center [839, 223] width 65 height 14
drag, startPoint x: 249, startPoint y: 68, endPoint x: 253, endPoint y: 76, distance: 9.2
click at [248, 68] on icon at bounding box center [249, 68] width 8 height 9
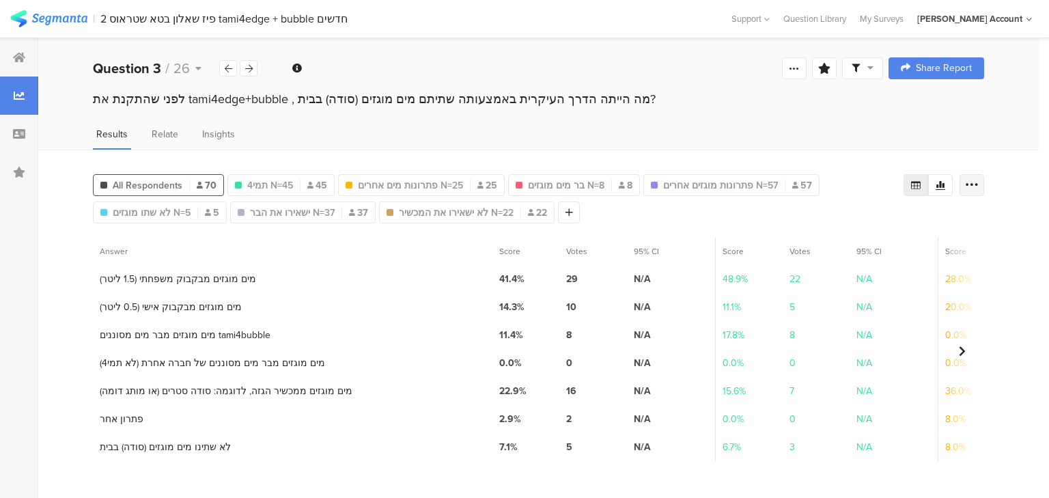
click at [976, 186] on icon at bounding box center [972, 185] width 14 height 14
click at [845, 223] on span "Export as Excel" at bounding box center [839, 223] width 65 height 14
drag, startPoint x: 250, startPoint y: 66, endPoint x: 257, endPoint y: 74, distance: 10.1
click at [250, 66] on icon at bounding box center [249, 68] width 8 height 9
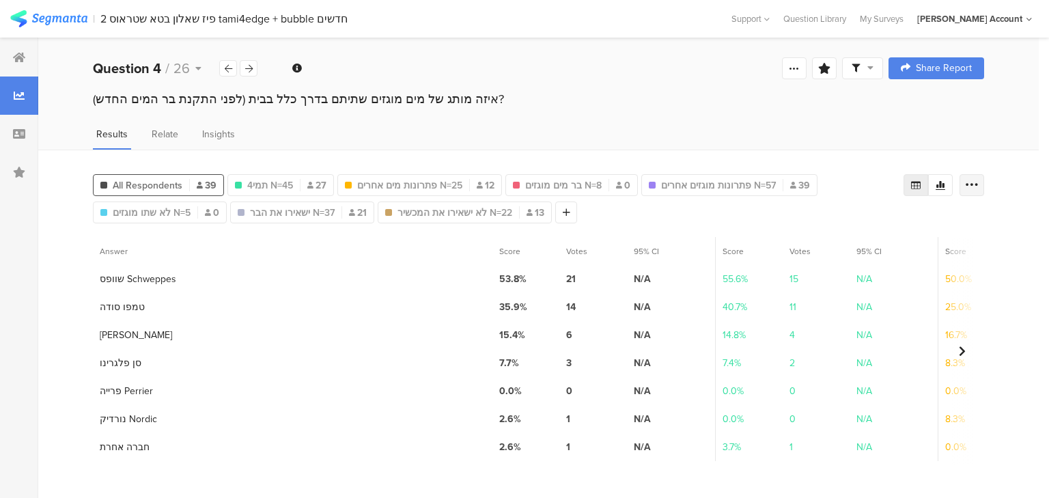
click at [965, 180] on icon at bounding box center [972, 185] width 14 height 14
click at [844, 223] on span "Export as Excel" at bounding box center [839, 223] width 65 height 14
click at [254, 71] on div at bounding box center [249, 68] width 18 height 16
click at [978, 178] on icon at bounding box center [972, 185] width 14 height 14
click at [858, 225] on span "Export as Excel" at bounding box center [839, 223] width 65 height 14
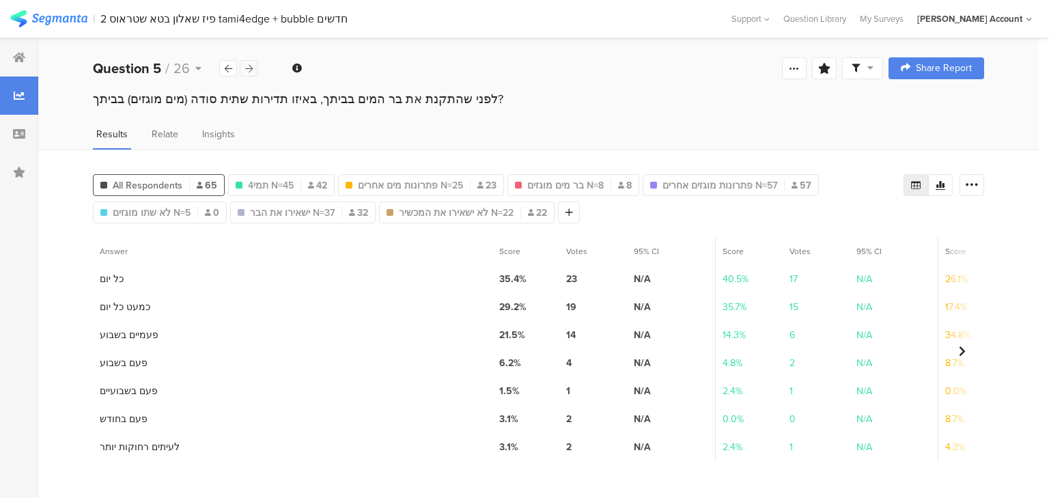
click at [247, 61] on div at bounding box center [249, 68] width 18 height 16
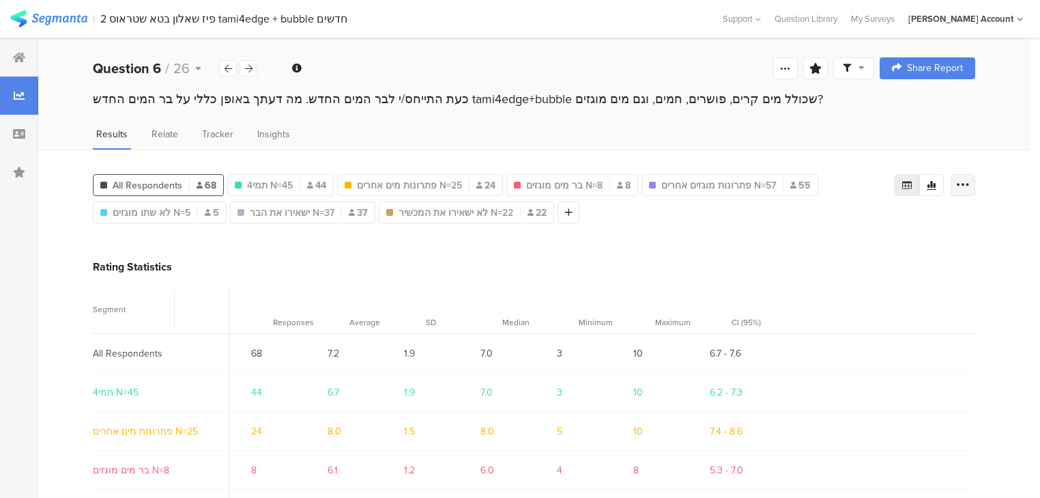
click at [964, 179] on icon at bounding box center [963, 185] width 14 height 14
click at [798, 227] on div "Export as Excel" at bounding box center [889, 223] width 188 height 42
click at [815, 221] on span "Export as Excel" at bounding box center [839, 223] width 65 height 14
click at [249, 68] on icon at bounding box center [249, 68] width 8 height 9
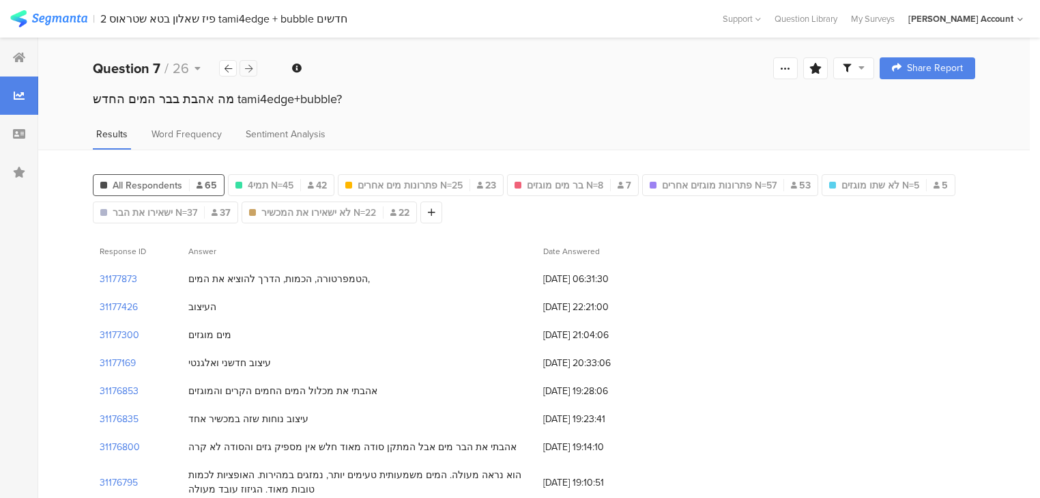
click at [248, 70] on icon at bounding box center [249, 68] width 8 height 9
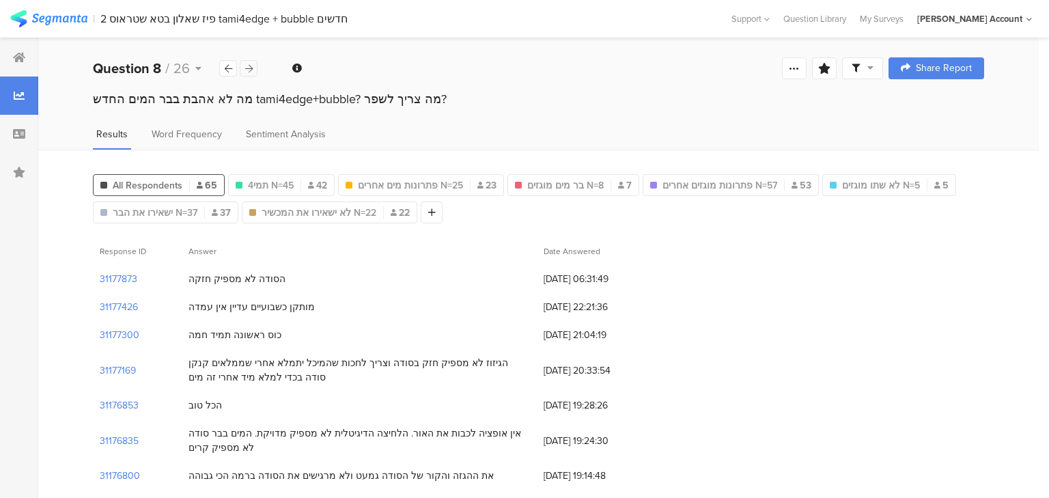
click at [248, 70] on icon at bounding box center [249, 68] width 8 height 9
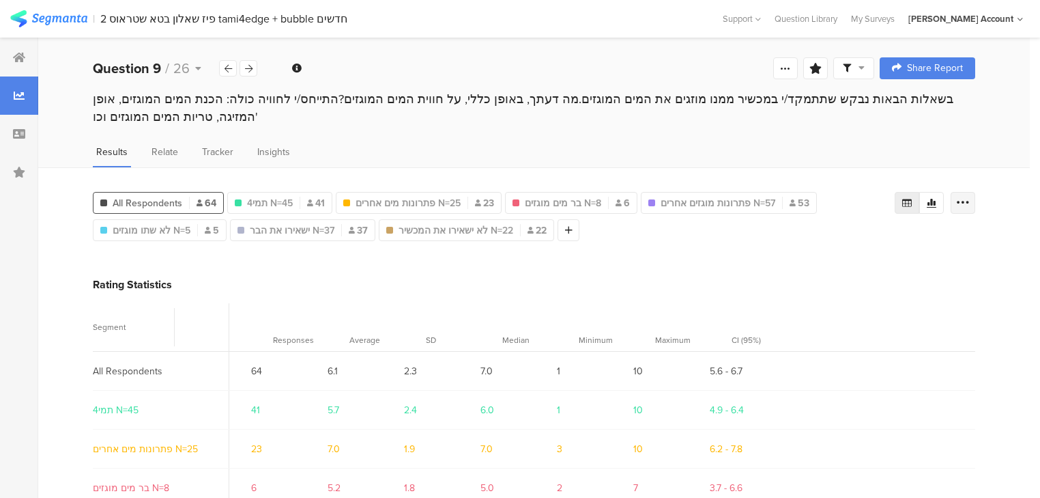
click at [966, 197] on icon at bounding box center [963, 203] width 14 height 14
click at [827, 241] on span "Export as Excel" at bounding box center [839, 240] width 65 height 14
click at [248, 70] on icon at bounding box center [249, 68] width 8 height 9
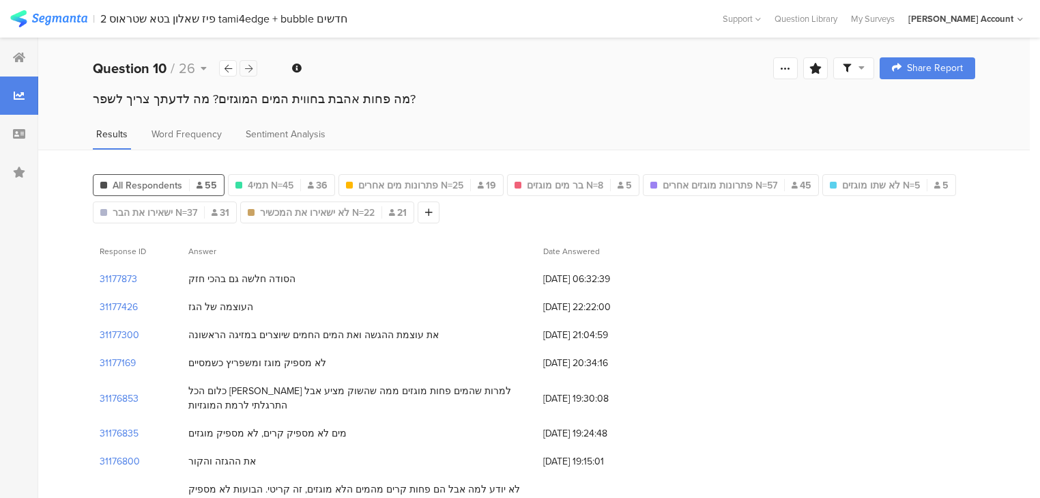
click at [249, 70] on icon at bounding box center [249, 68] width 8 height 9
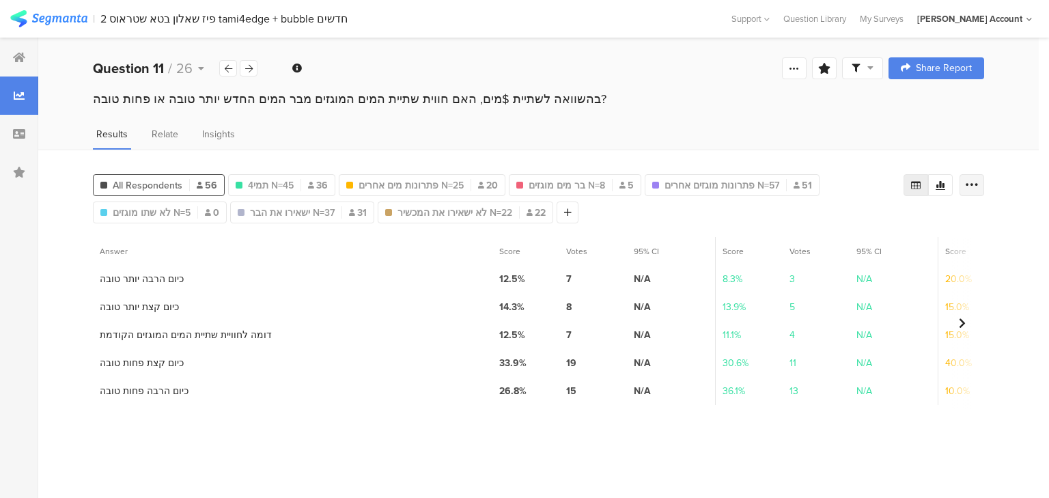
click at [972, 185] on icon at bounding box center [972, 185] width 14 height 14
click at [859, 219] on span "Export as Excel" at bounding box center [839, 223] width 65 height 14
drag, startPoint x: 250, startPoint y: 66, endPoint x: 260, endPoint y: 76, distance: 14.5
click at [250, 66] on icon at bounding box center [249, 68] width 8 height 9
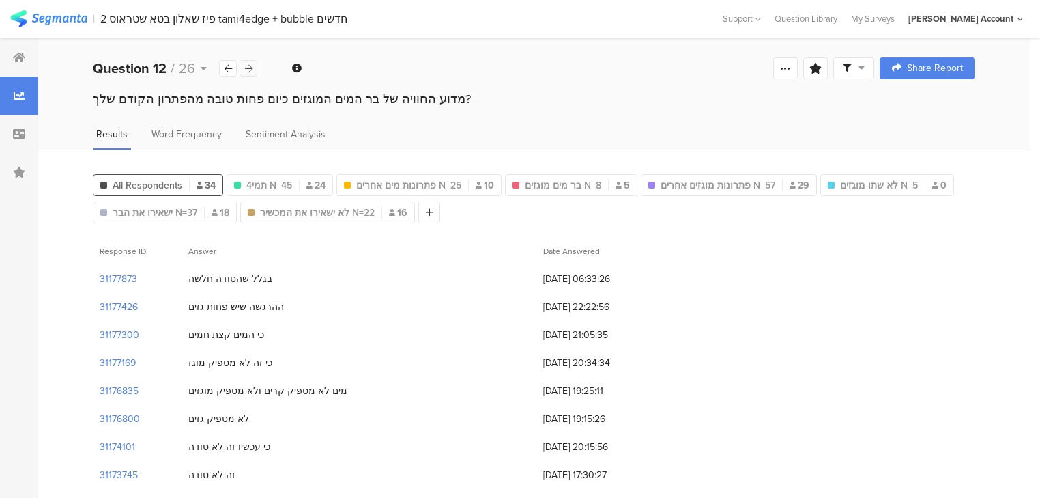
click at [248, 66] on icon at bounding box center [249, 68] width 8 height 9
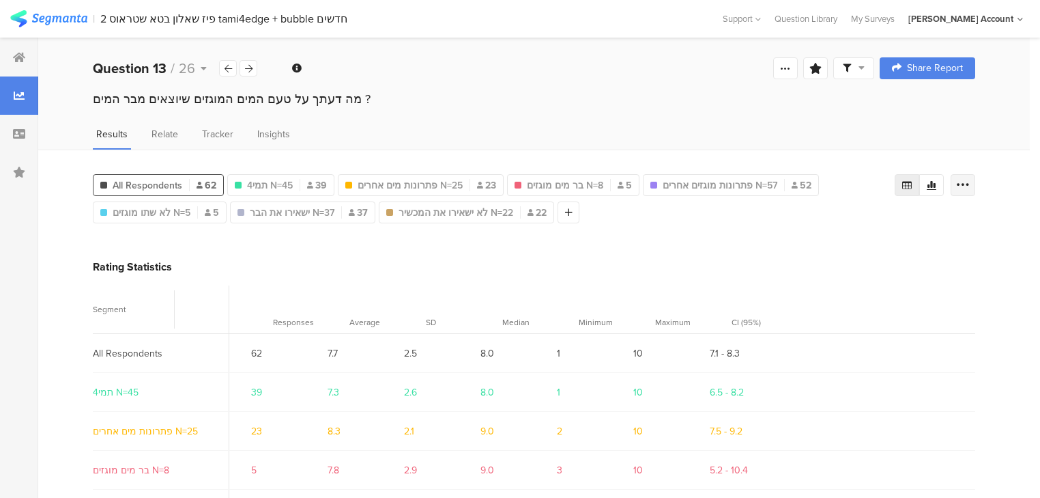
click at [970, 187] on icon at bounding box center [963, 185] width 14 height 14
click at [851, 220] on span "Export as Excel" at bounding box center [839, 223] width 65 height 14
click at [246, 66] on icon at bounding box center [249, 68] width 8 height 9
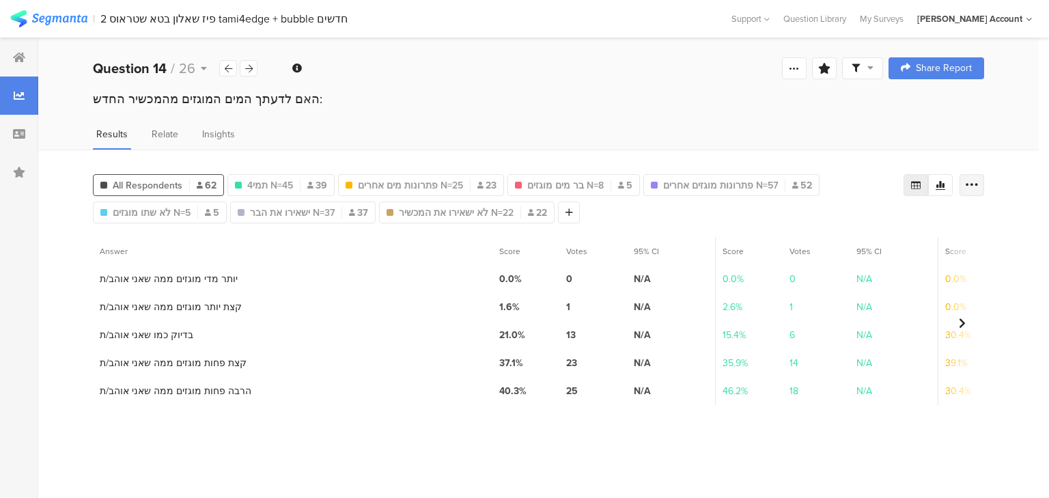
click at [976, 188] on icon at bounding box center [972, 185] width 14 height 14
click at [825, 222] on span "Export as Excel" at bounding box center [839, 223] width 65 height 14
drag, startPoint x: 248, startPoint y: 66, endPoint x: 274, endPoint y: 82, distance: 30.7
click at [248, 66] on icon at bounding box center [249, 68] width 8 height 9
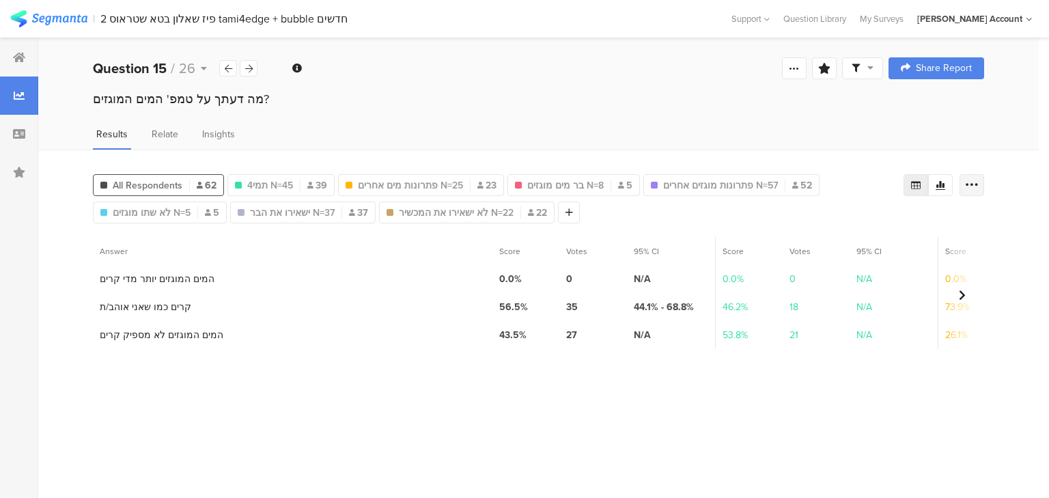
click at [969, 183] on icon at bounding box center [972, 185] width 14 height 14
click at [823, 221] on span "Export as Excel" at bounding box center [839, 223] width 65 height 14
click at [251, 66] on icon at bounding box center [249, 68] width 8 height 9
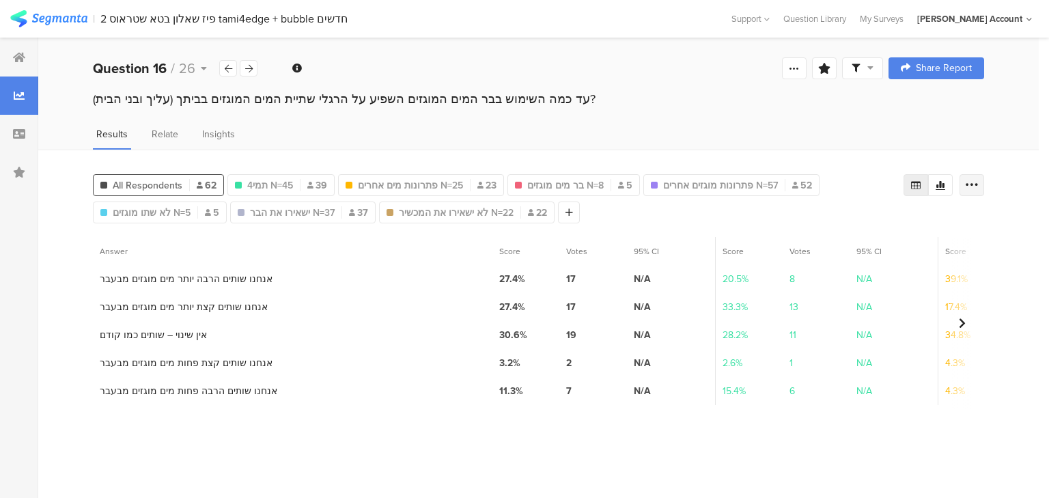
click at [978, 180] on icon at bounding box center [972, 185] width 14 height 14
click at [841, 221] on span "Export as Excel" at bounding box center [839, 223] width 65 height 14
drag, startPoint x: 248, startPoint y: 68, endPoint x: 270, endPoint y: 79, distance: 23.8
click at [248, 68] on icon at bounding box center [249, 68] width 8 height 9
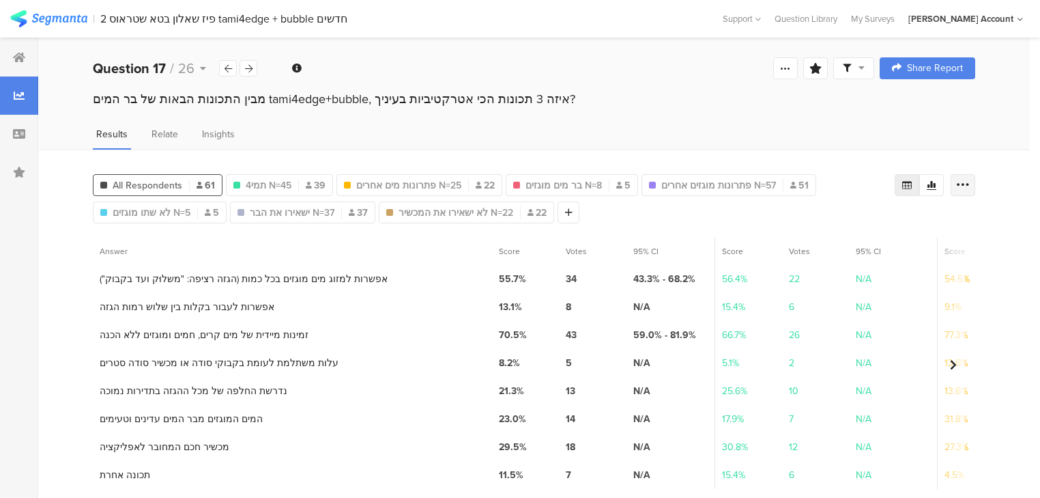
click at [970, 183] on icon at bounding box center [963, 185] width 14 height 14
click at [838, 220] on span "Export as Excel" at bounding box center [839, 223] width 65 height 14
click at [251, 68] on icon at bounding box center [249, 68] width 8 height 9
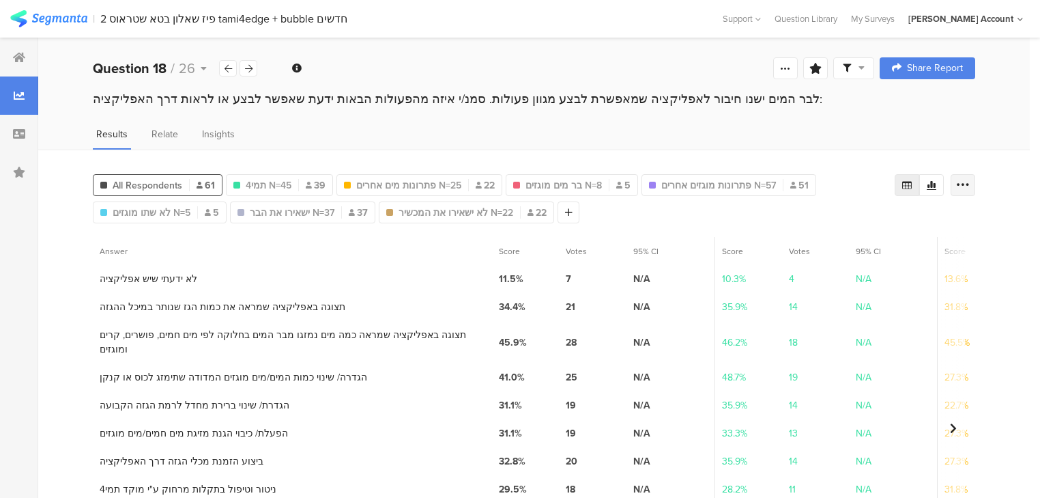
click at [970, 179] on icon at bounding box center [963, 185] width 14 height 14
click at [844, 223] on span "Export as Excel" at bounding box center [839, 223] width 65 height 14
drag, startPoint x: 251, startPoint y: 70, endPoint x: 218, endPoint y: 92, distance: 39.8
click at [251, 70] on icon at bounding box center [249, 68] width 8 height 9
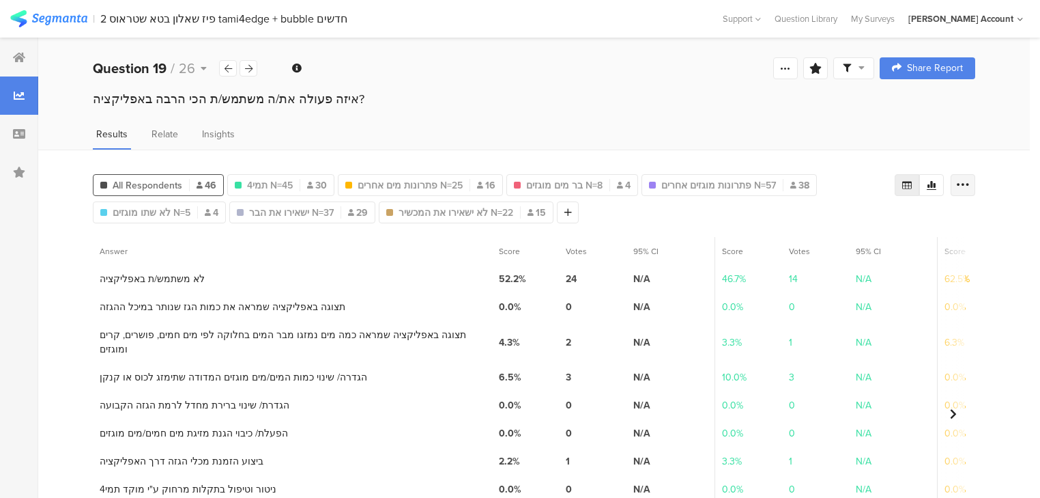
click at [970, 184] on icon at bounding box center [963, 185] width 14 height 14
click at [857, 227] on span "Export as Excel" at bounding box center [839, 223] width 65 height 14
click at [252, 68] on icon at bounding box center [249, 68] width 8 height 9
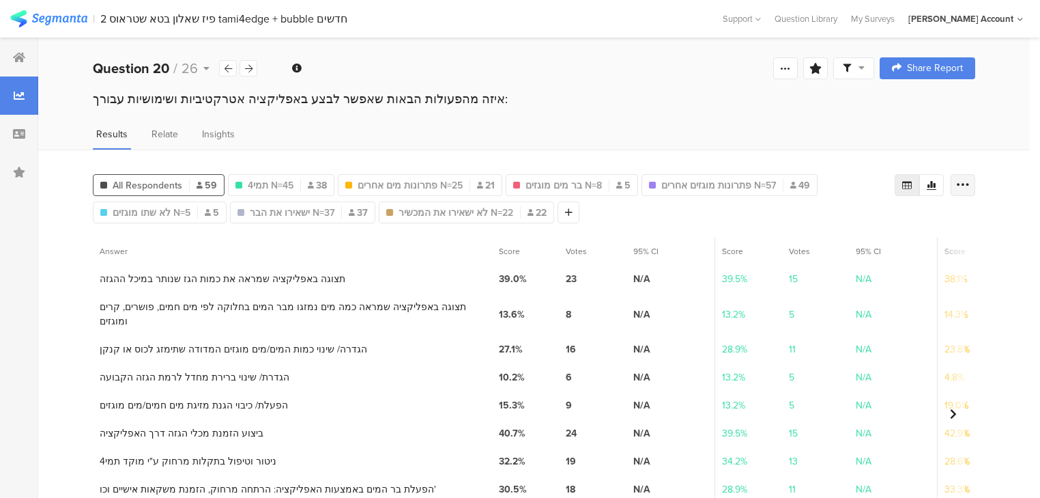
click at [969, 184] on icon at bounding box center [963, 185] width 14 height 14
click at [857, 226] on span "Export as Excel" at bounding box center [839, 223] width 65 height 14
click at [250, 70] on icon at bounding box center [249, 68] width 8 height 9
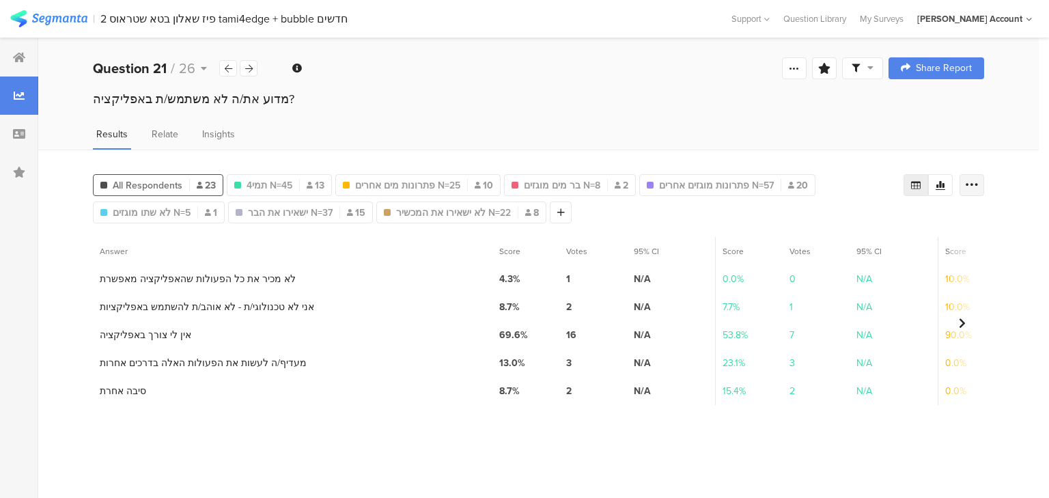
click at [972, 180] on icon at bounding box center [972, 185] width 14 height 14
click at [840, 223] on span "Export as Excel" at bounding box center [839, 223] width 65 height 14
click at [252, 69] on icon at bounding box center [249, 68] width 8 height 9
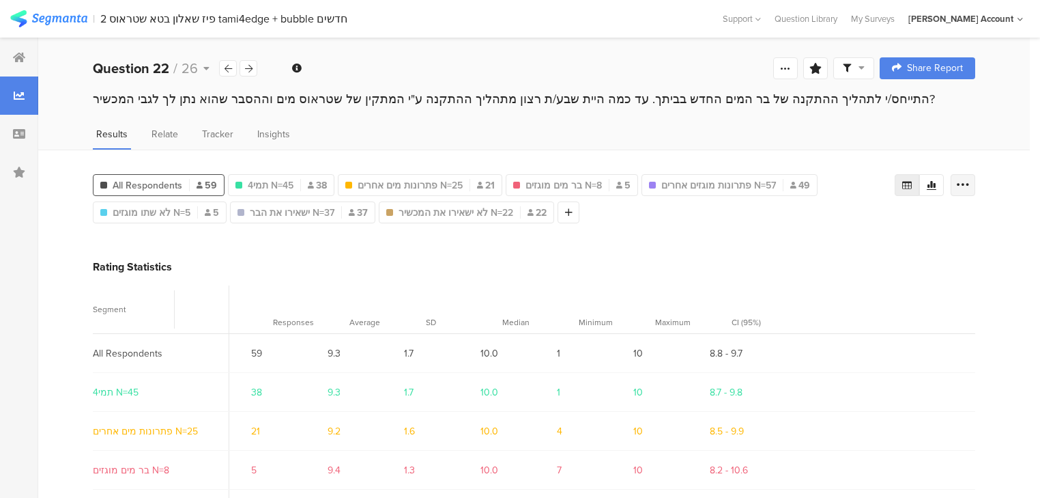
click at [966, 183] on icon at bounding box center [963, 185] width 14 height 14
click at [853, 223] on span "Export as Excel" at bounding box center [839, 223] width 65 height 14
click at [251, 68] on icon at bounding box center [249, 68] width 8 height 9
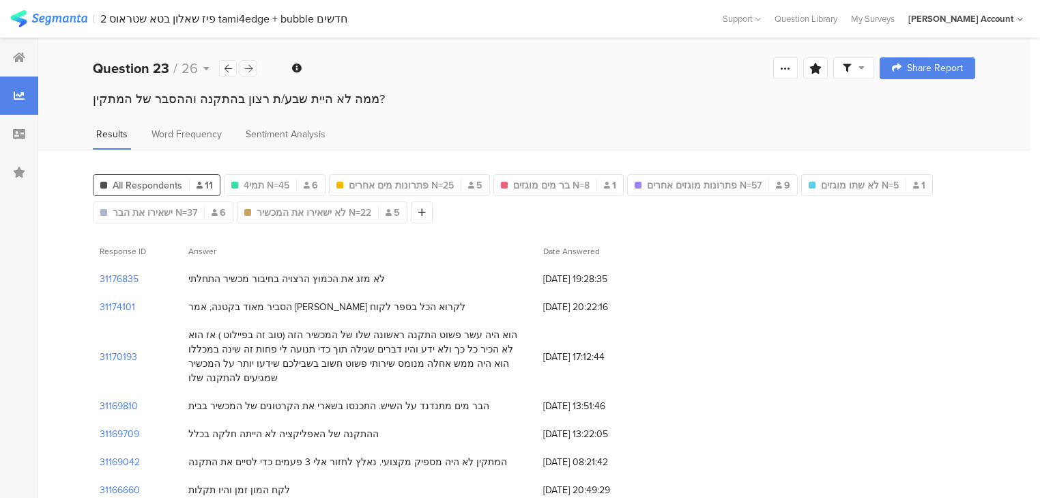
click at [248, 68] on icon at bounding box center [249, 68] width 8 height 9
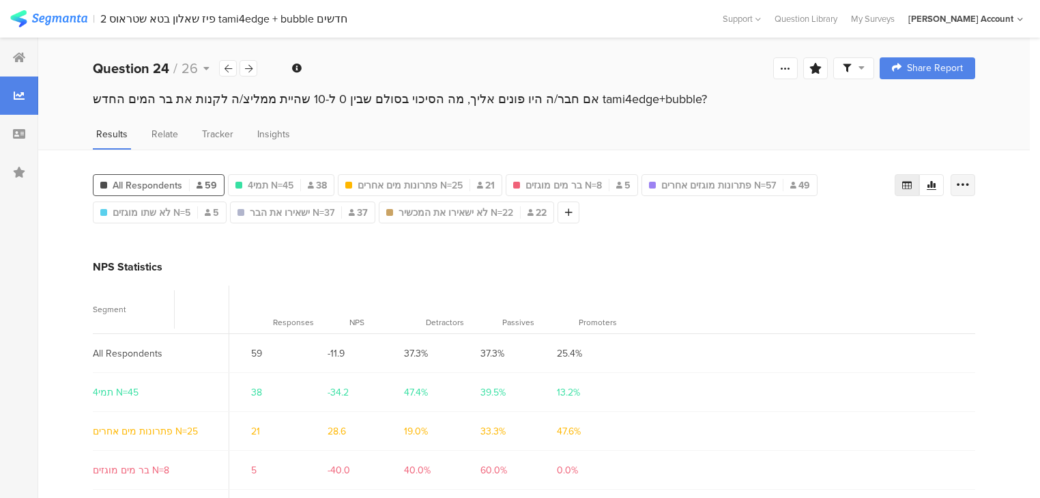
click at [970, 181] on icon at bounding box center [963, 185] width 14 height 14
click at [855, 218] on span "Export as Excel" at bounding box center [839, 223] width 65 height 14
click at [249, 70] on icon at bounding box center [249, 68] width 8 height 9
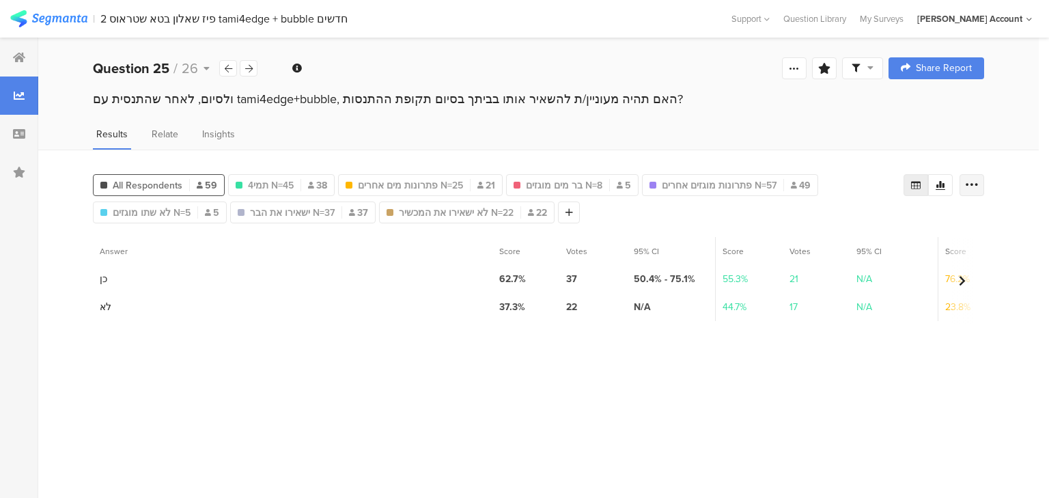
click at [978, 180] on div at bounding box center [971, 185] width 25 height 22
click at [855, 223] on span "Export as Excel" at bounding box center [839, 223] width 65 height 14
click at [246, 70] on icon at bounding box center [249, 68] width 8 height 9
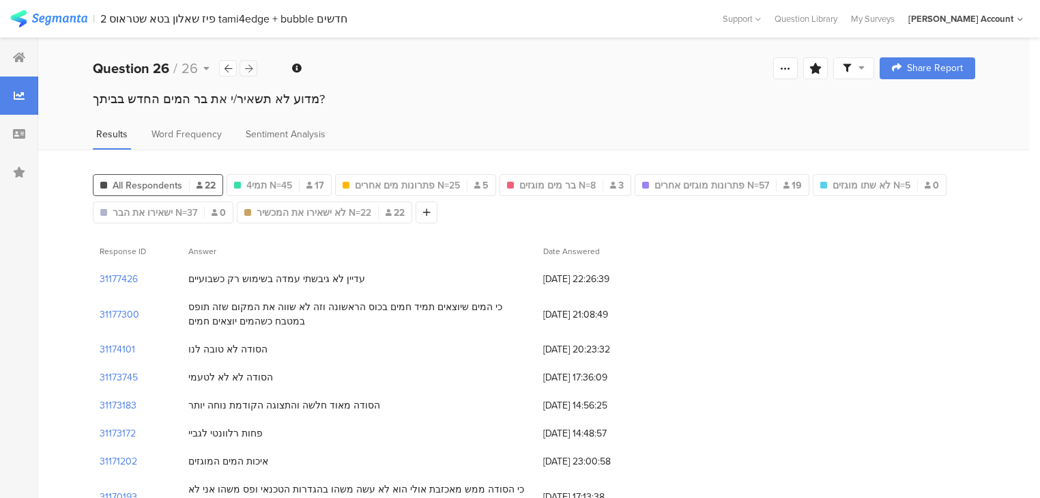
click at [246, 71] on icon at bounding box center [249, 68] width 8 height 9
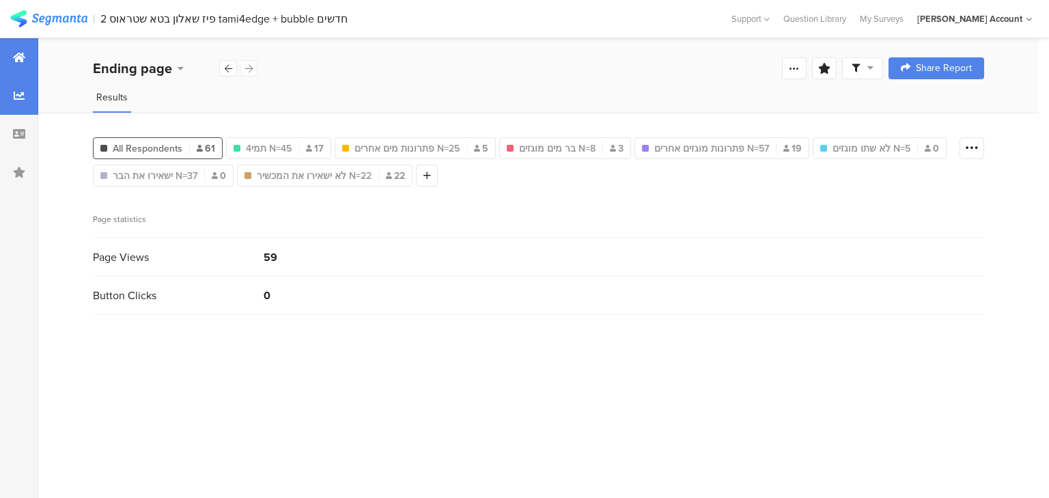
click at [23, 59] on icon at bounding box center [19, 57] width 12 height 11
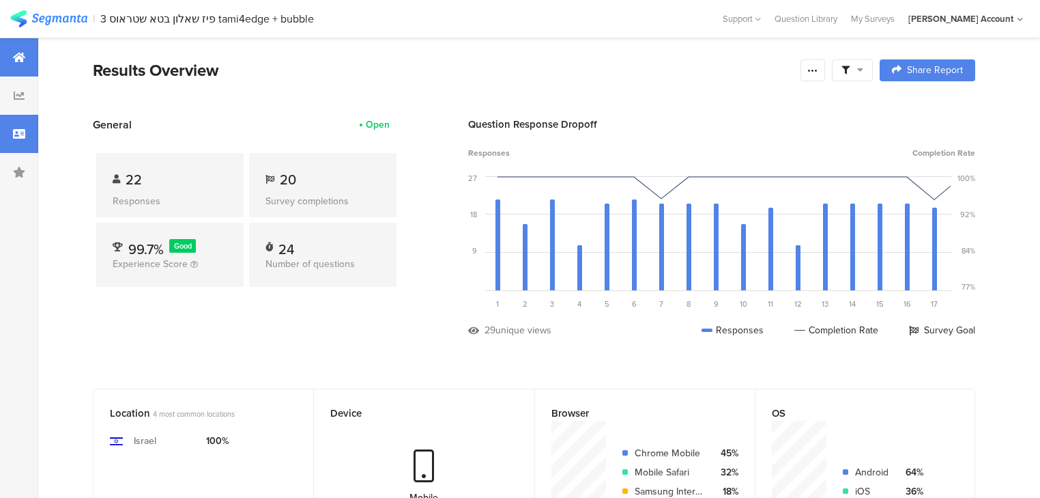
click at [28, 134] on div at bounding box center [19, 134] width 38 height 38
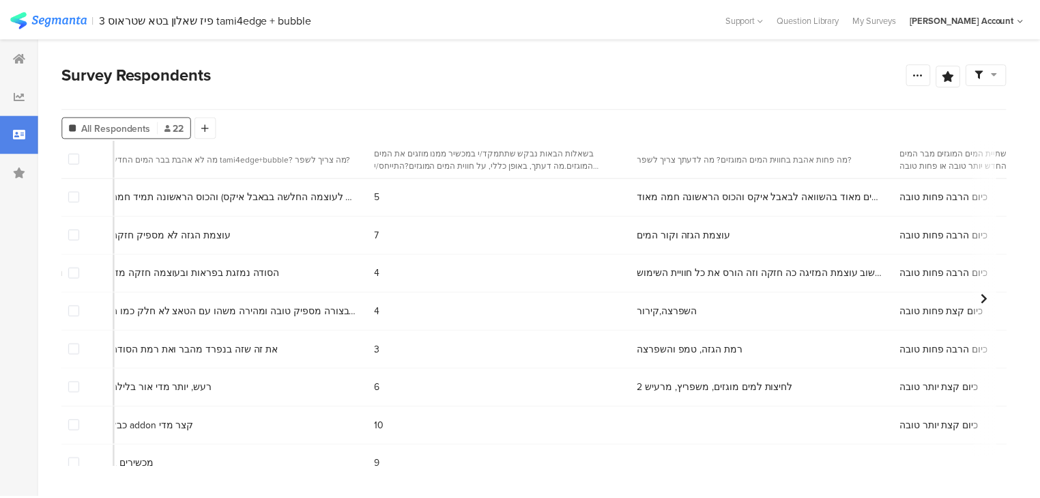
scroll to position [0, 2458]
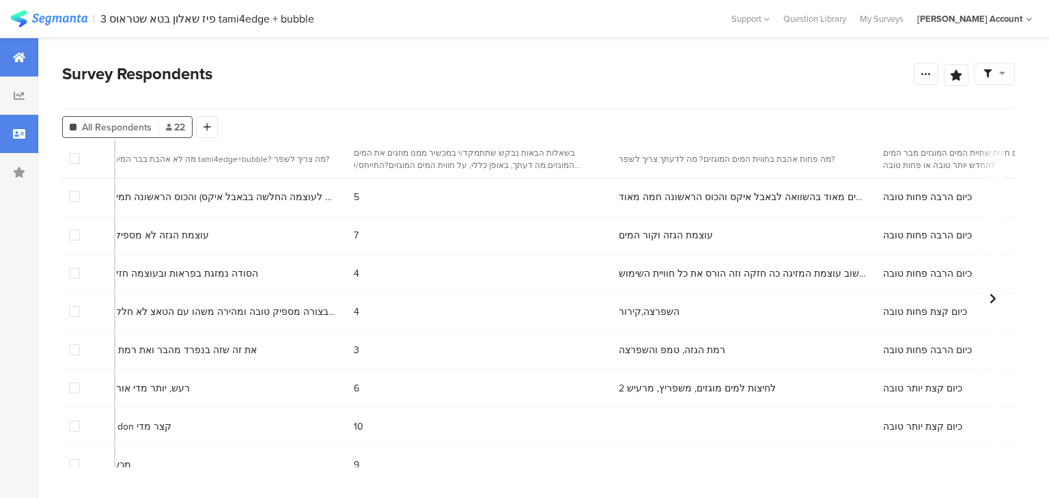
click at [19, 65] on div at bounding box center [19, 57] width 38 height 38
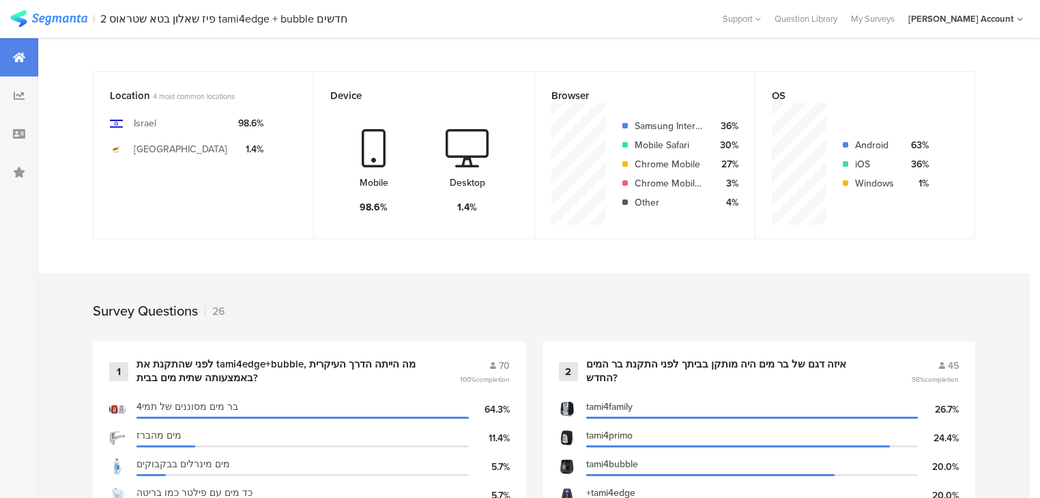
scroll to position [492, 0]
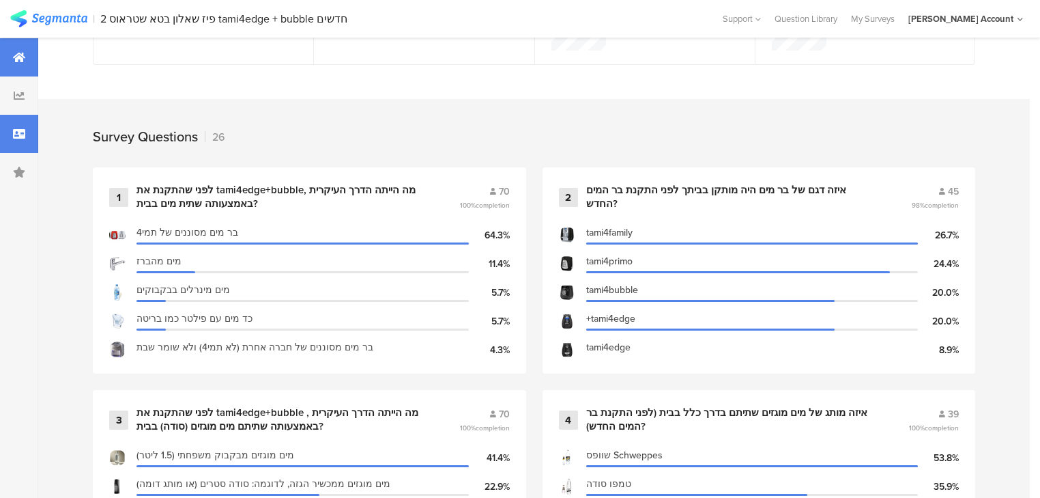
click at [17, 134] on icon at bounding box center [19, 133] width 12 height 11
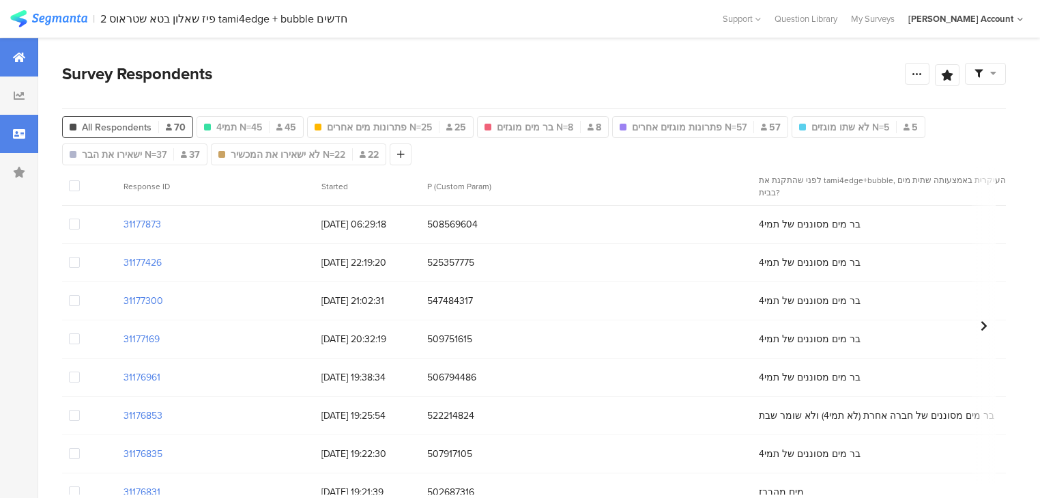
click at [16, 53] on icon at bounding box center [19, 57] width 12 height 11
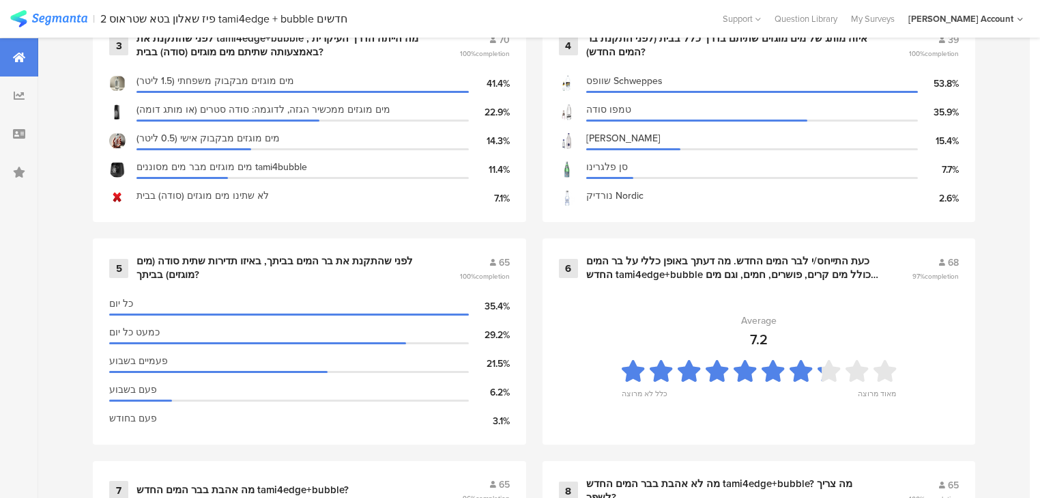
scroll to position [874, 0]
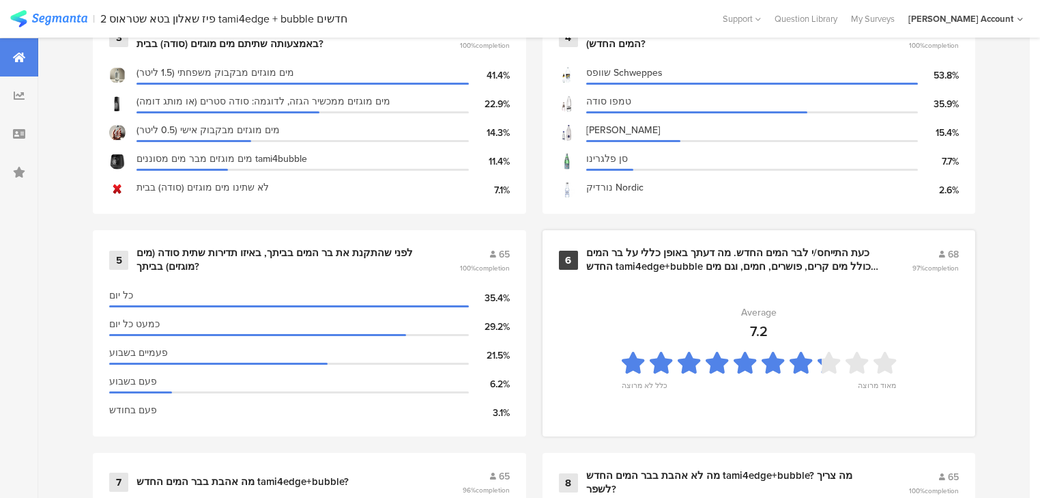
click at [620, 254] on div "כעת התייחס/י לבר המים החדש. מה דעתך באופן כללי על בר המים החדש tami4edge+bubble…" at bounding box center [733, 259] width 294 height 27
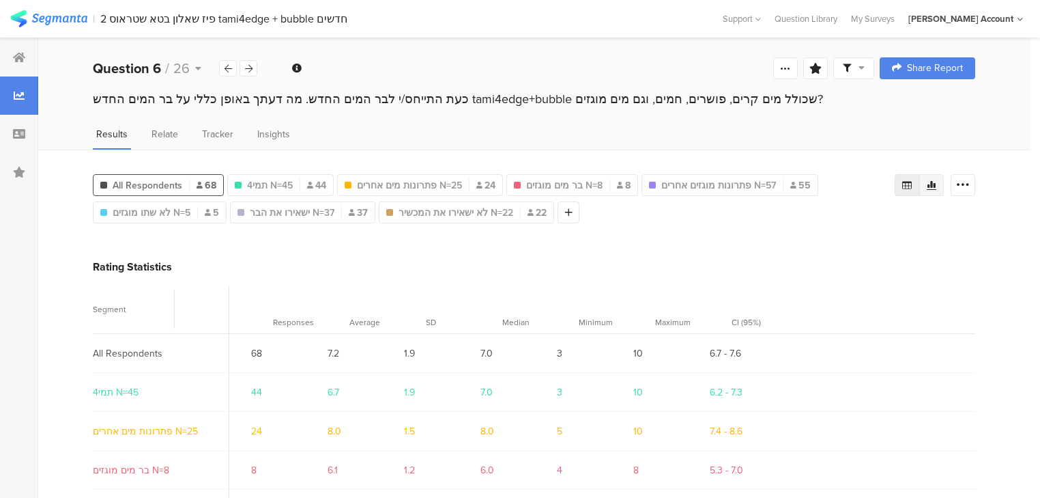
click at [937, 180] on icon at bounding box center [931, 185] width 11 height 11
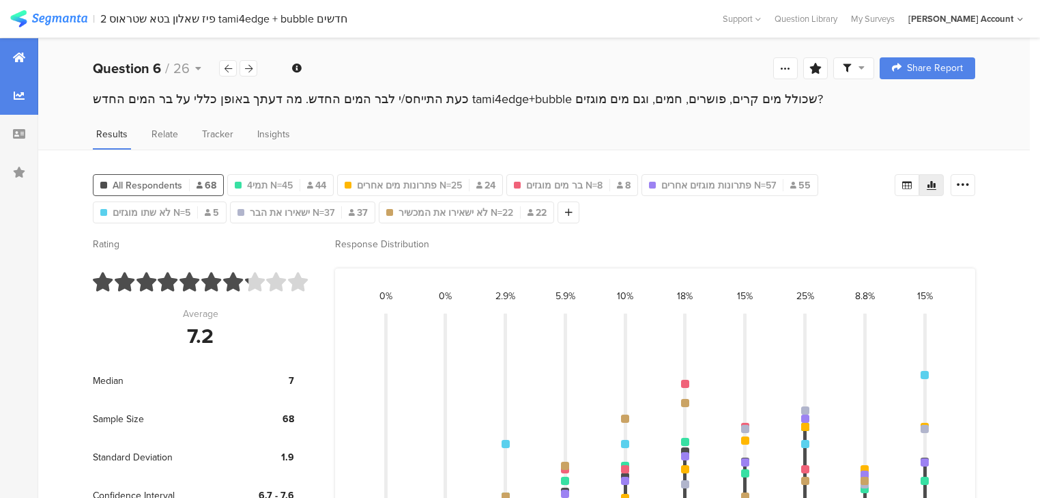
click at [20, 57] on icon at bounding box center [19, 57] width 12 height 11
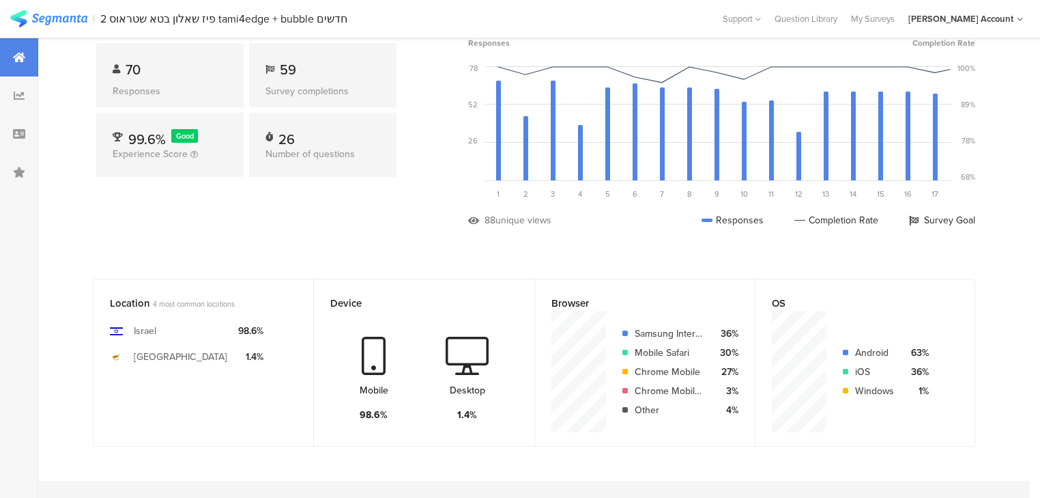
scroll to position [328, 0]
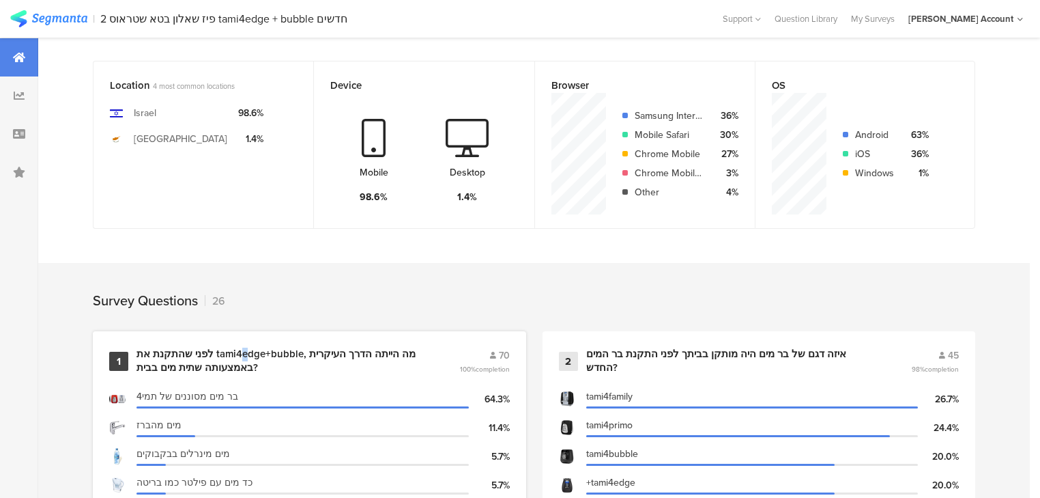
click at [240, 342] on div "1 לפני שהתקנת את tami4edge+bubble, מה הייתה הדרך העיקרית באמצעותה שתית מים בבית…" at bounding box center [309, 434] width 433 height 206
click at [241, 350] on div "לפני שהתקנת את tami4edge+bubble, מה הייתה הדרך העיקרית באמצעותה שתית מים בבית?" at bounding box center [282, 360] width 290 height 27
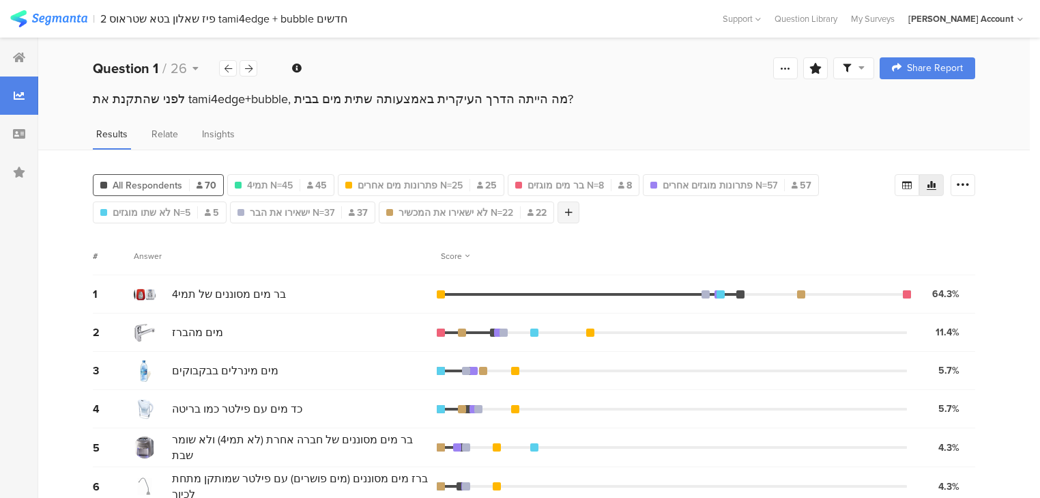
click at [565, 210] on icon at bounding box center [569, 213] width 8 height 10
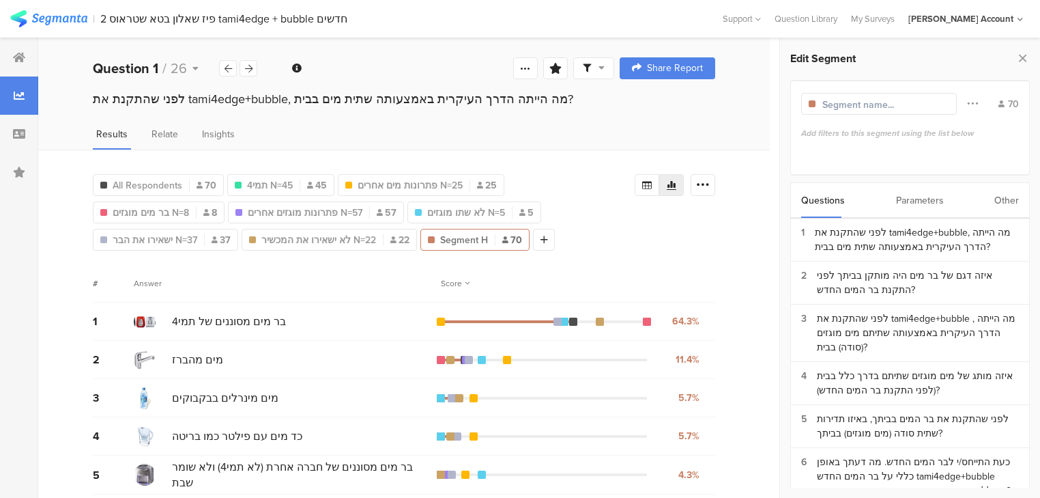
click at [1010, 205] on div "Other" at bounding box center [1007, 200] width 25 height 35
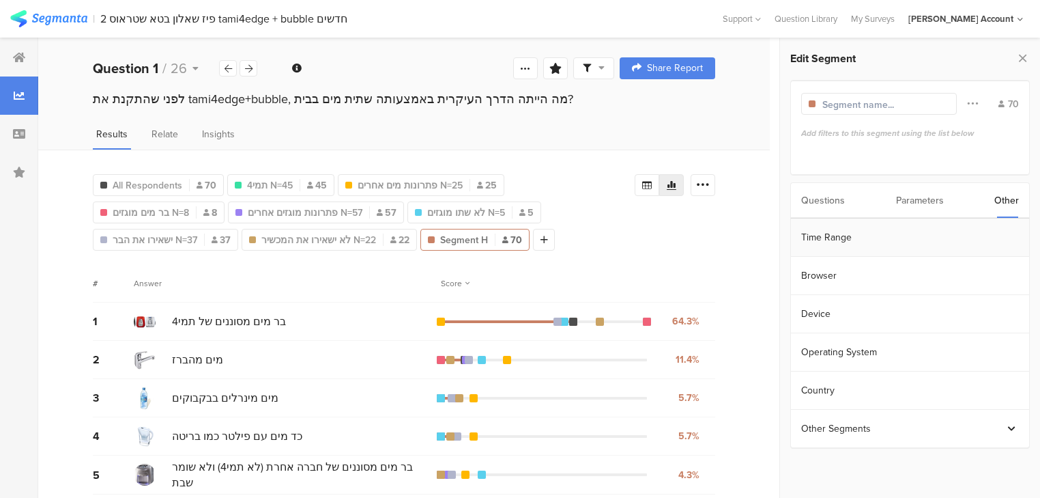
click at [933, 242] on section "Time Range" at bounding box center [910, 237] width 238 height 38
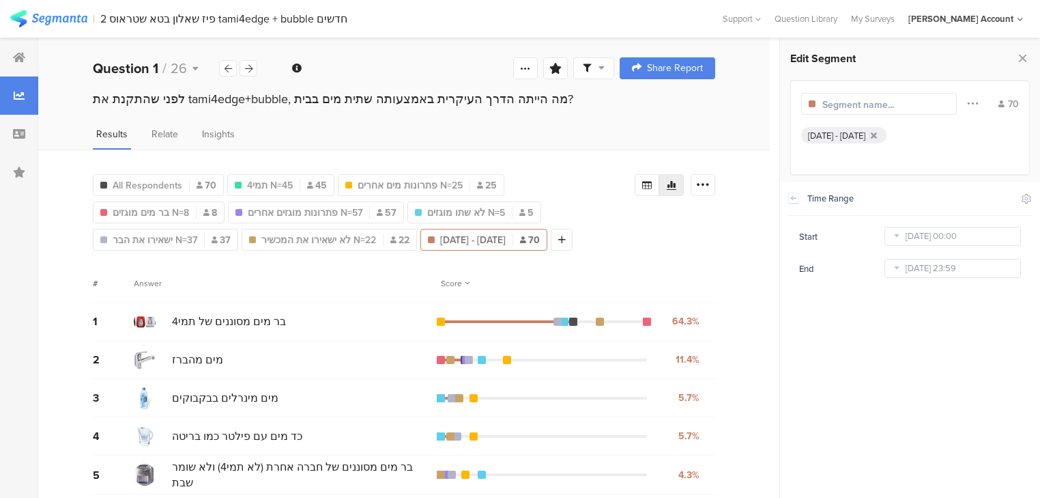
drag, startPoint x: 1024, startPoint y: 58, endPoint x: 1017, endPoint y: 59, distance: 6.9
click at [1023, 58] on icon at bounding box center [1023, 57] width 14 height 19
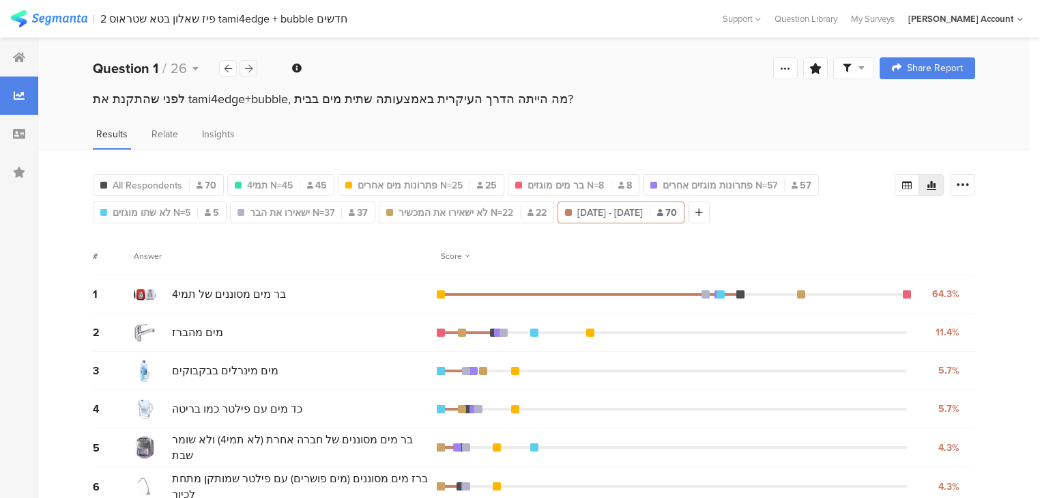
click at [252, 70] on icon at bounding box center [249, 68] width 8 height 9
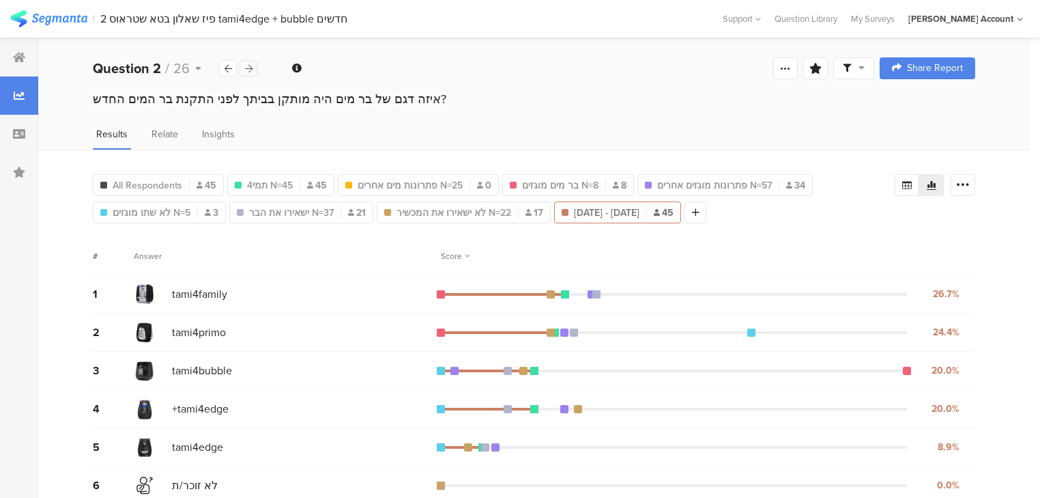
click at [252, 70] on icon at bounding box center [249, 68] width 8 height 9
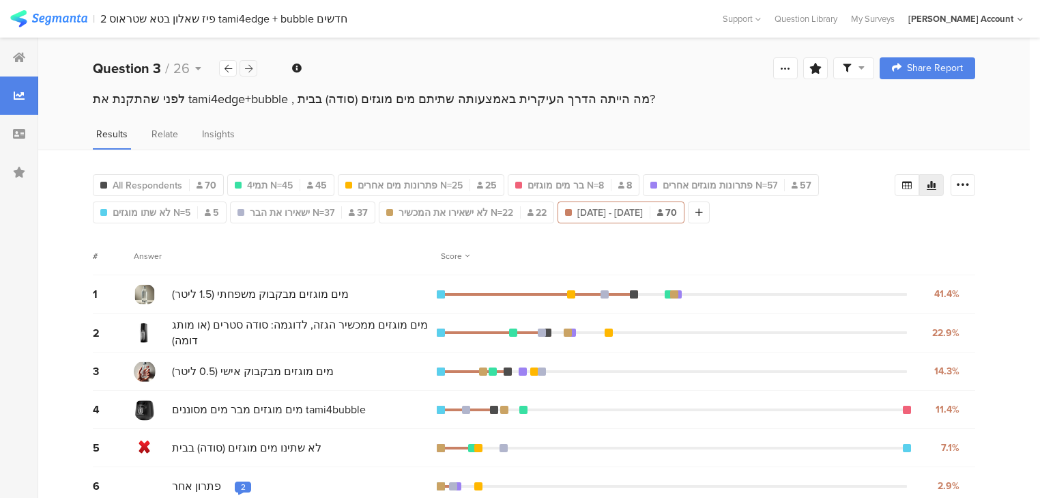
click at [252, 70] on icon at bounding box center [249, 68] width 8 height 9
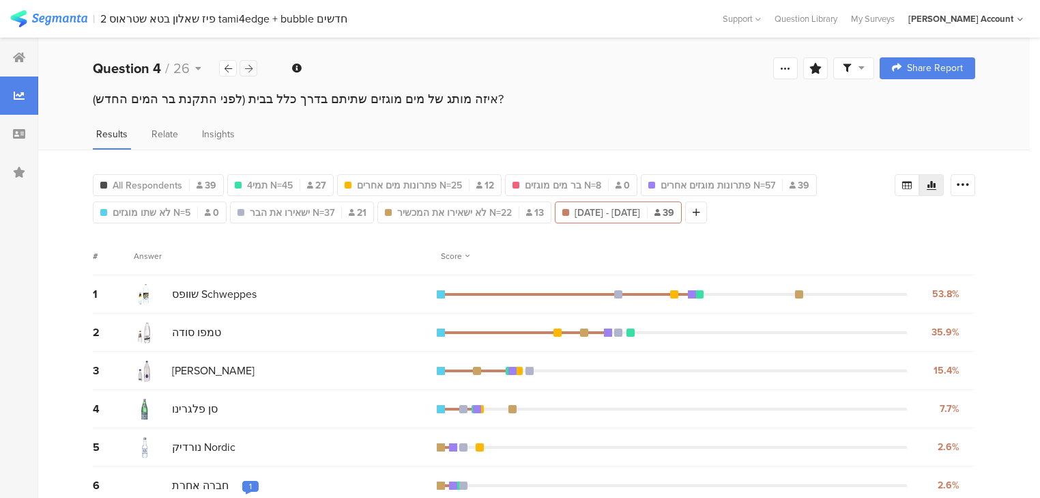
click at [252, 70] on icon at bounding box center [249, 68] width 8 height 9
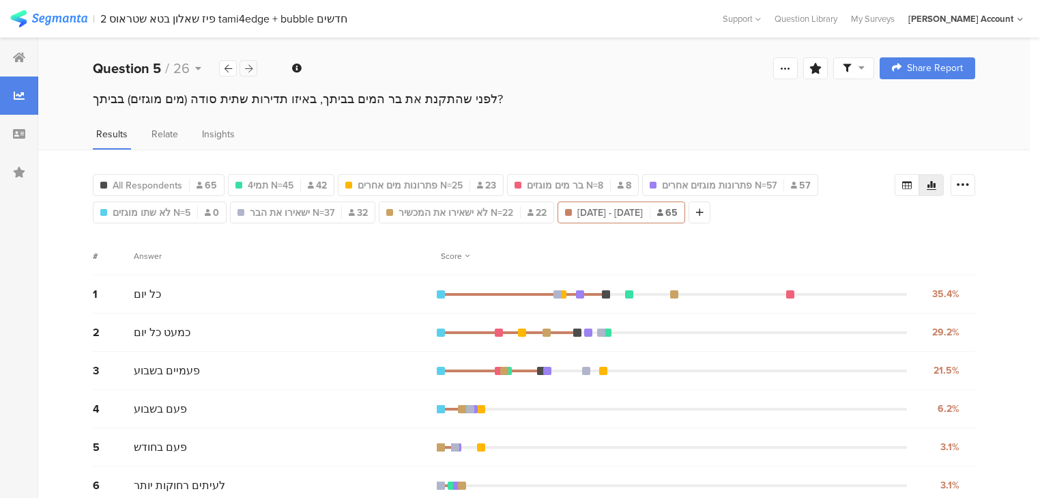
click at [252, 70] on icon at bounding box center [249, 68] width 8 height 9
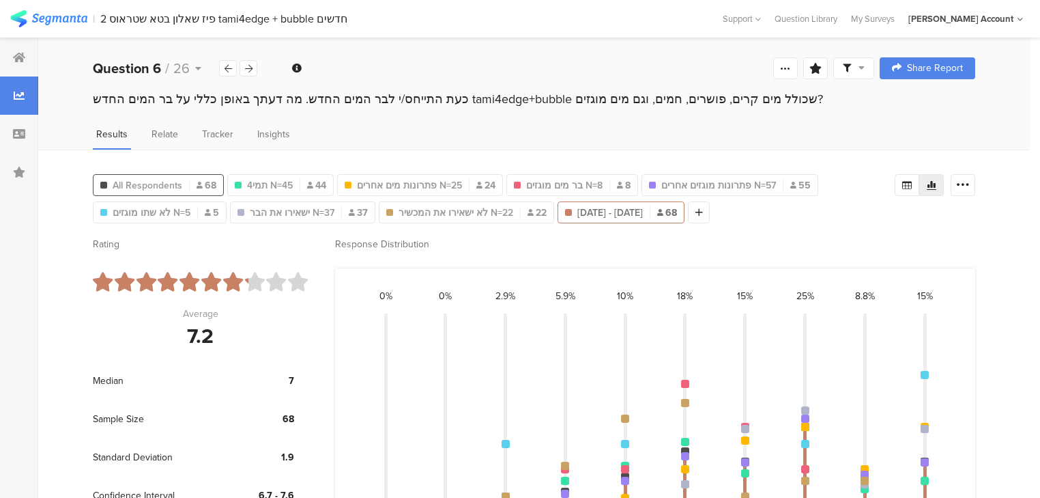
click at [170, 181] on span "All Respondents" at bounding box center [148, 185] width 70 height 14
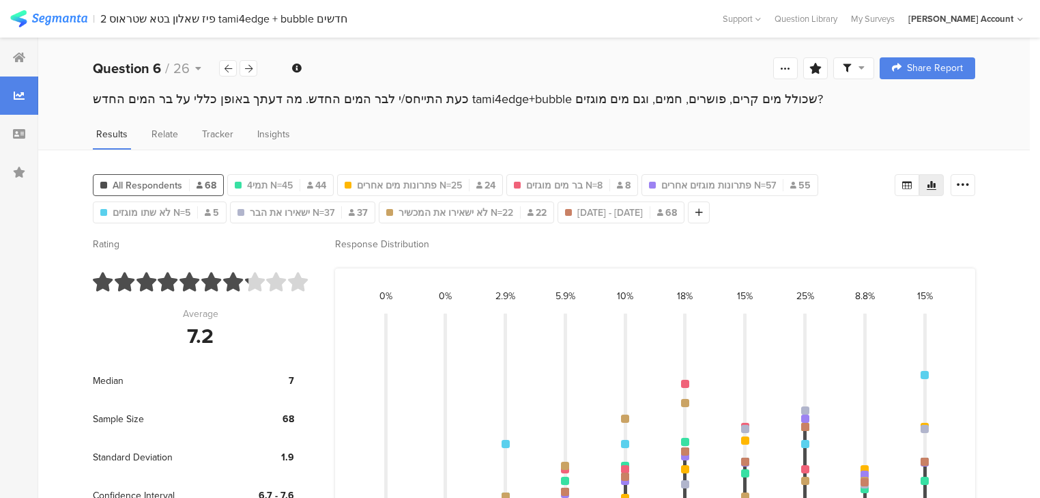
scroll to position [106, 0]
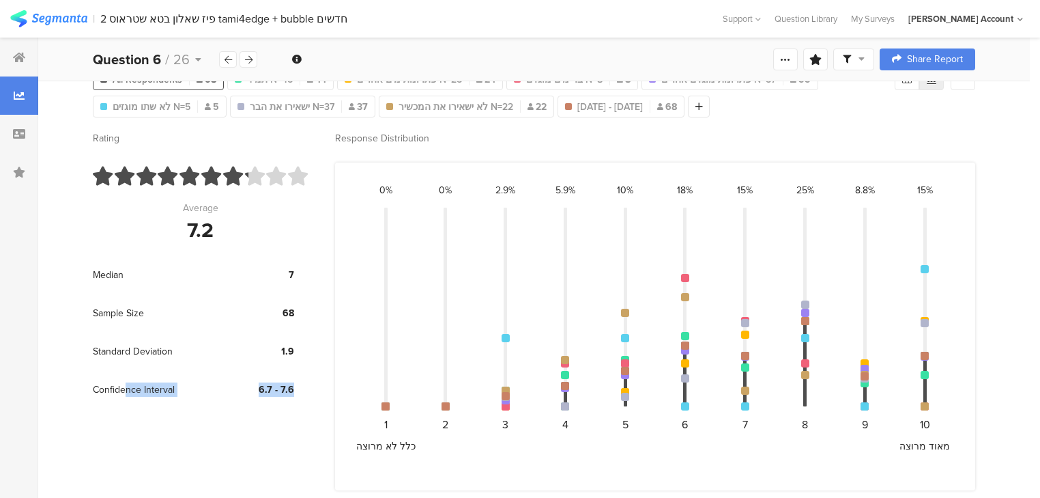
drag, startPoint x: 93, startPoint y: 385, endPoint x: 302, endPoint y: 393, distance: 209.7
click at [302, 393] on div "Rating Average 7.2 Median 7 Sample Size 68 Standard Deviation 1.9 Confidence In…" at bounding box center [200, 310] width 215 height 359
copy div "Confidence Interval 6.7 - 7.6"
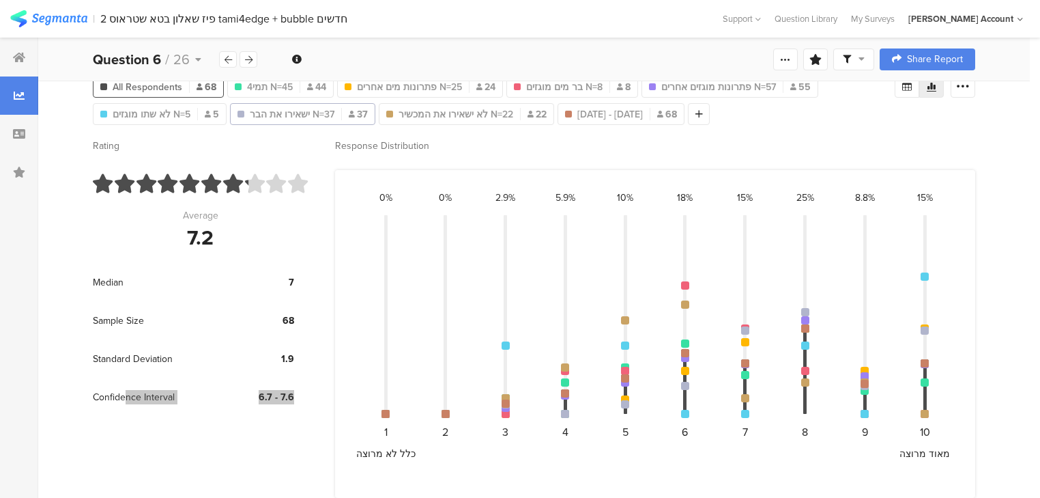
scroll to position [0, 0]
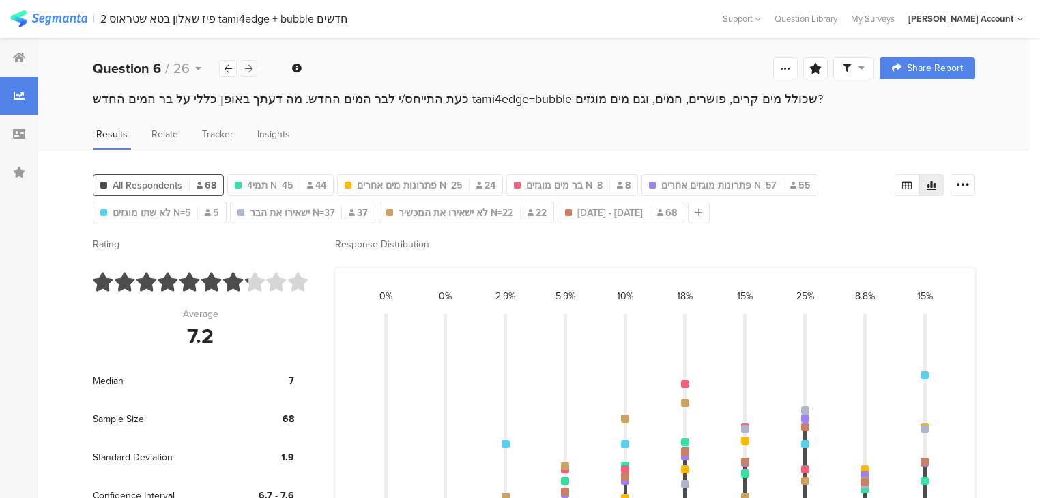
click at [246, 68] on icon at bounding box center [249, 68] width 8 height 9
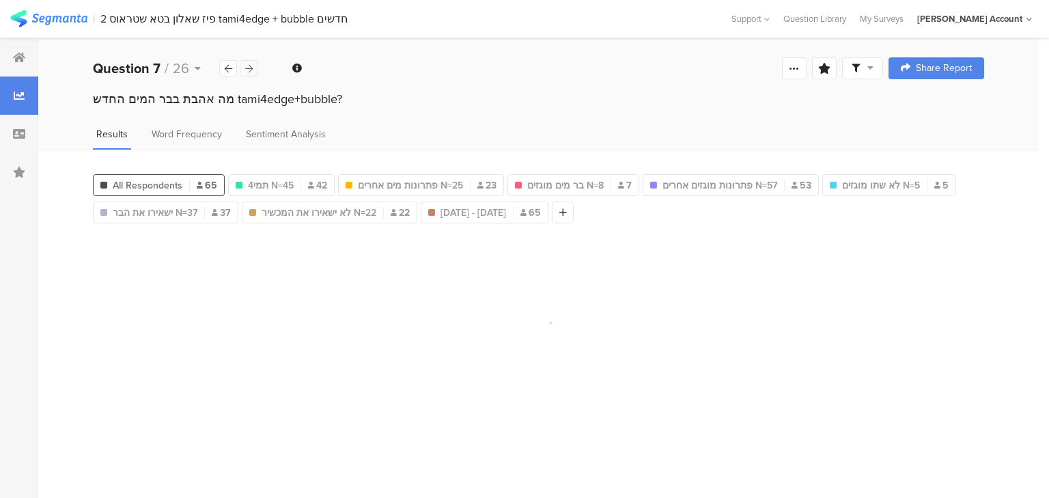
click at [246, 68] on icon at bounding box center [249, 68] width 8 height 9
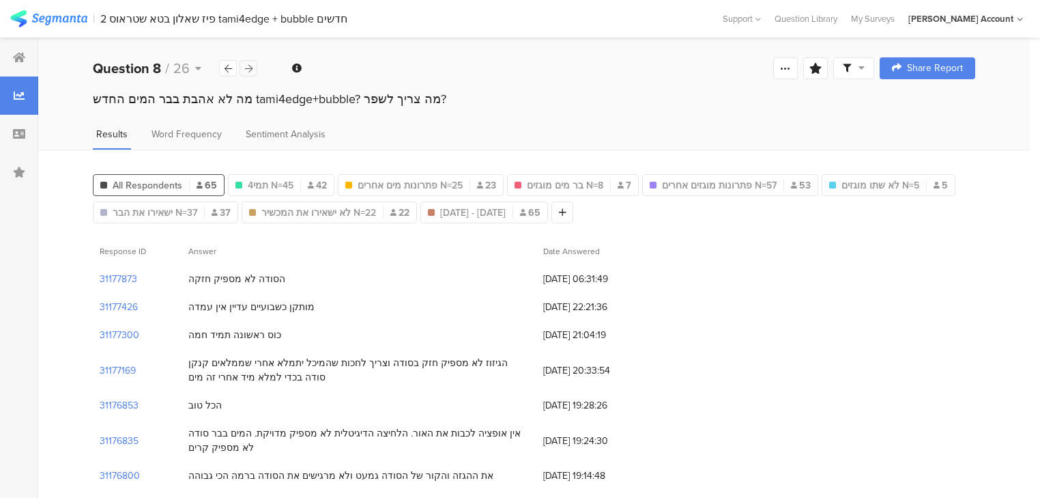
click at [246, 68] on icon at bounding box center [249, 68] width 8 height 9
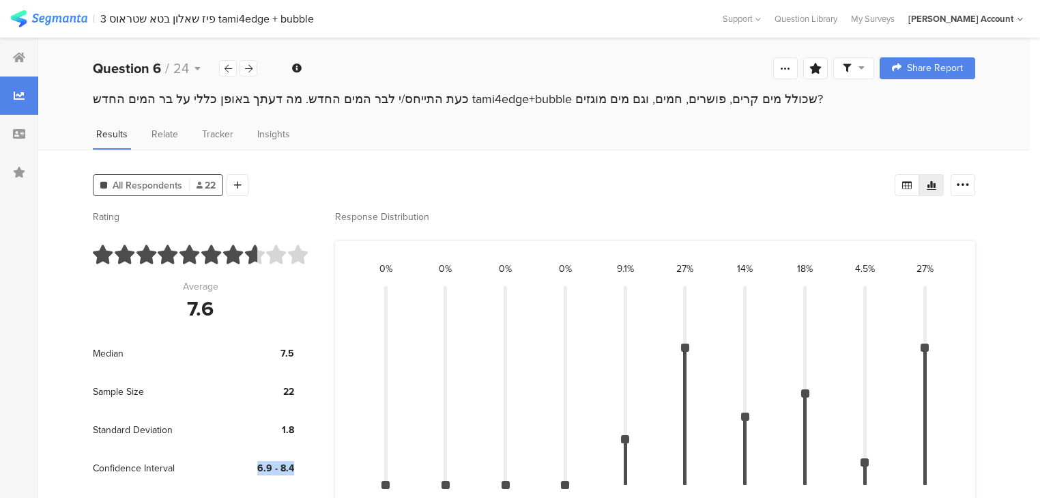
drag, startPoint x: 258, startPoint y: 464, endPoint x: 306, endPoint y: 457, distance: 48.4
click at [306, 457] on div "Rating Average 7.6 Median 7.5 Sample Size 22 Standard Deviation 1.8 Confidence …" at bounding box center [200, 389] width 215 height 359
click at [248, 68] on icon at bounding box center [249, 68] width 8 height 9
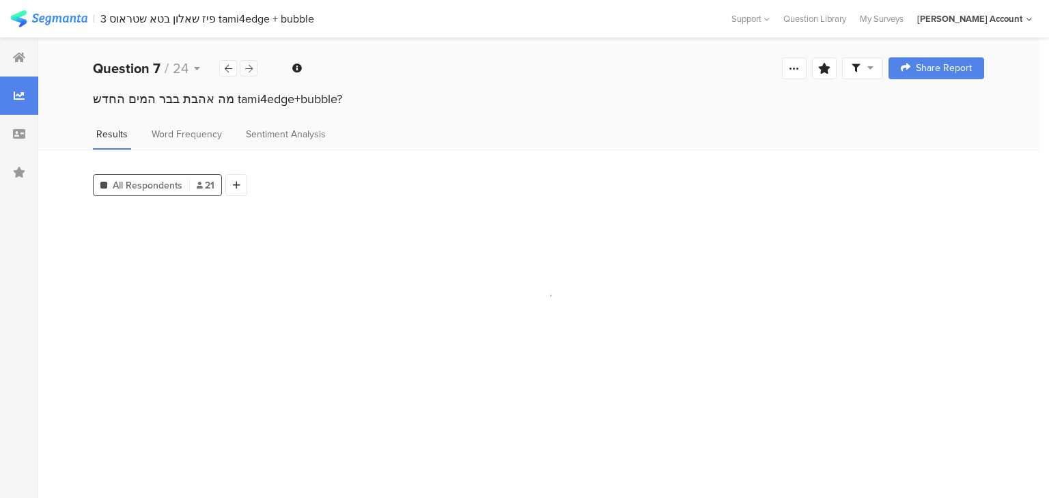
click at [248, 68] on icon at bounding box center [249, 68] width 8 height 9
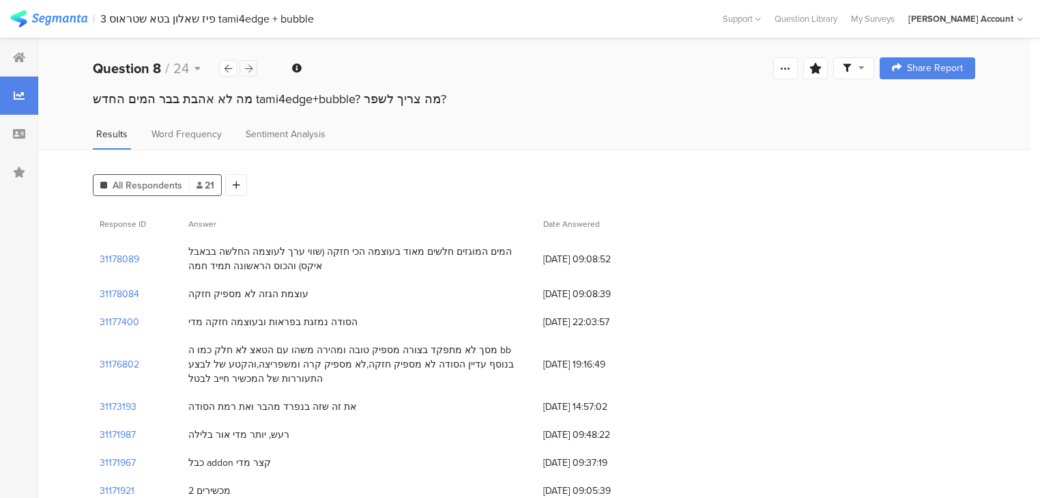
click at [248, 68] on icon at bounding box center [249, 68] width 8 height 9
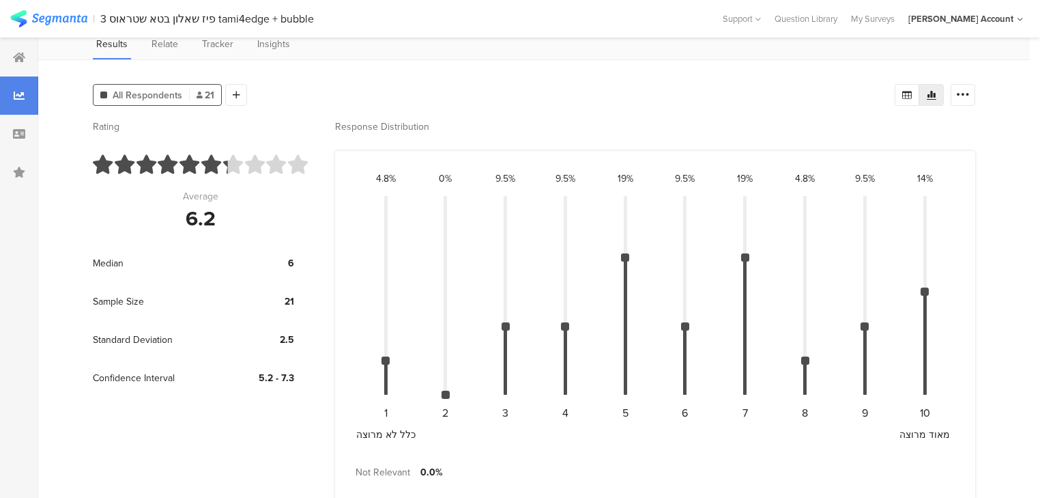
scroll to position [109, 0]
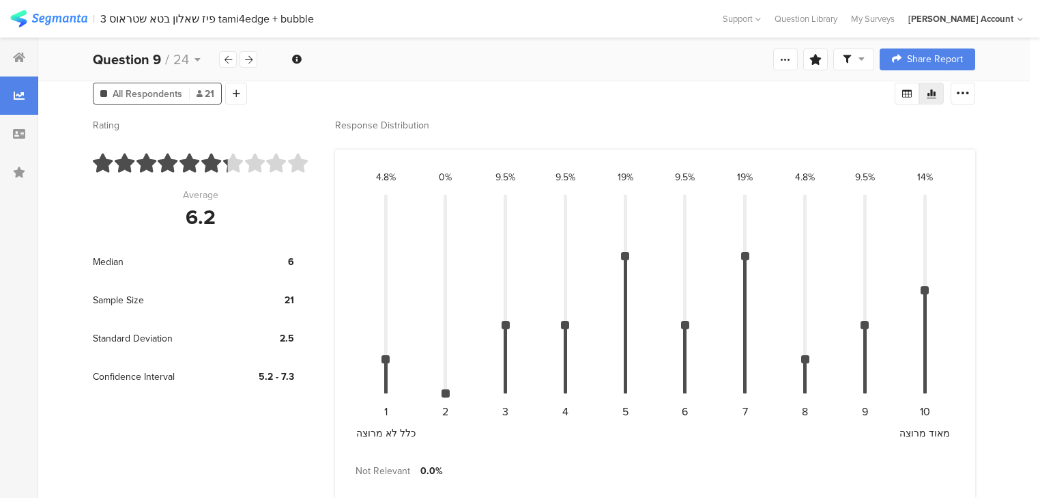
click at [687, 218] on div "9.5% CONFIDENCE INTERVAL: { "height": "90.91430918029886%", "top": "65.51724137…" at bounding box center [685, 299] width 60 height 259
click at [228, 63] on icon at bounding box center [229, 59] width 8 height 9
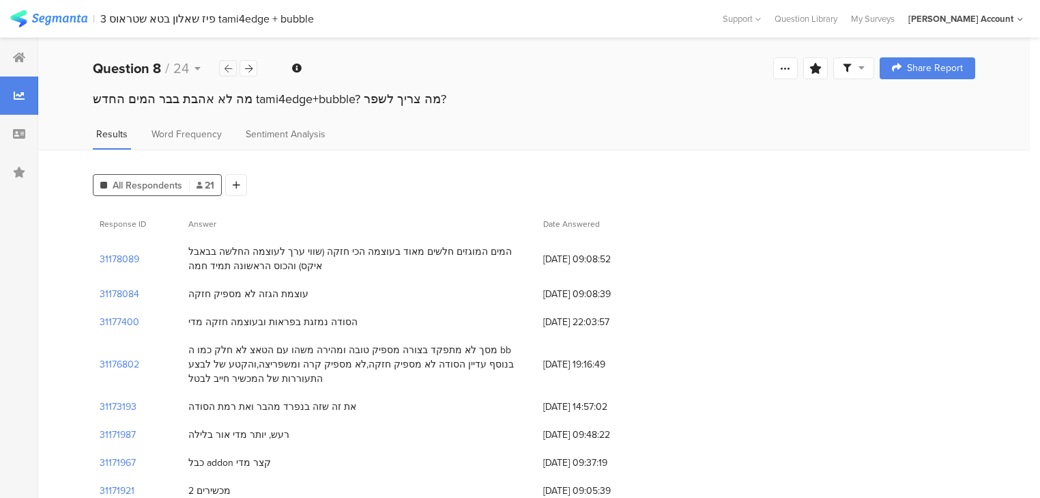
click at [228, 63] on div at bounding box center [228, 68] width 18 height 16
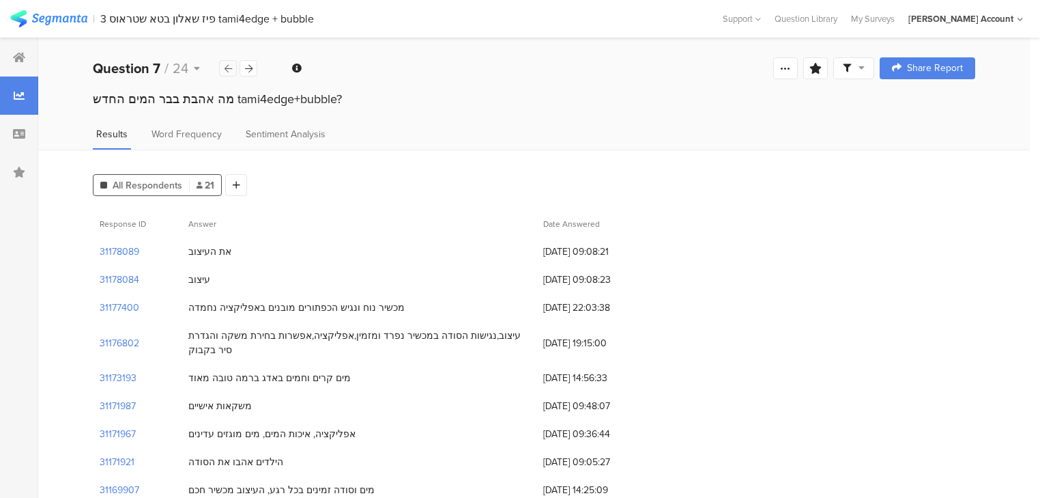
click at [227, 68] on icon at bounding box center [229, 68] width 8 height 9
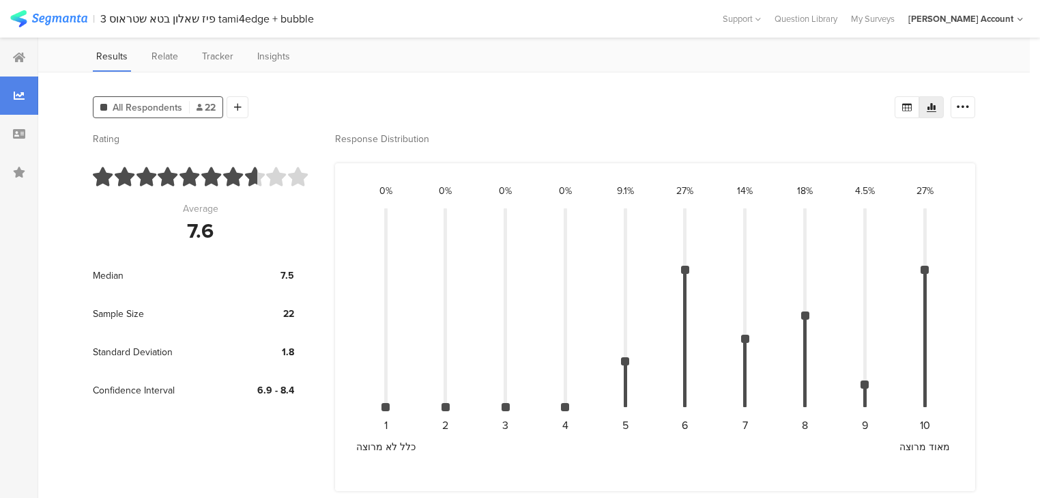
scroll to position [79, 0]
